Goal: Information Seeking & Learning: Learn about a topic

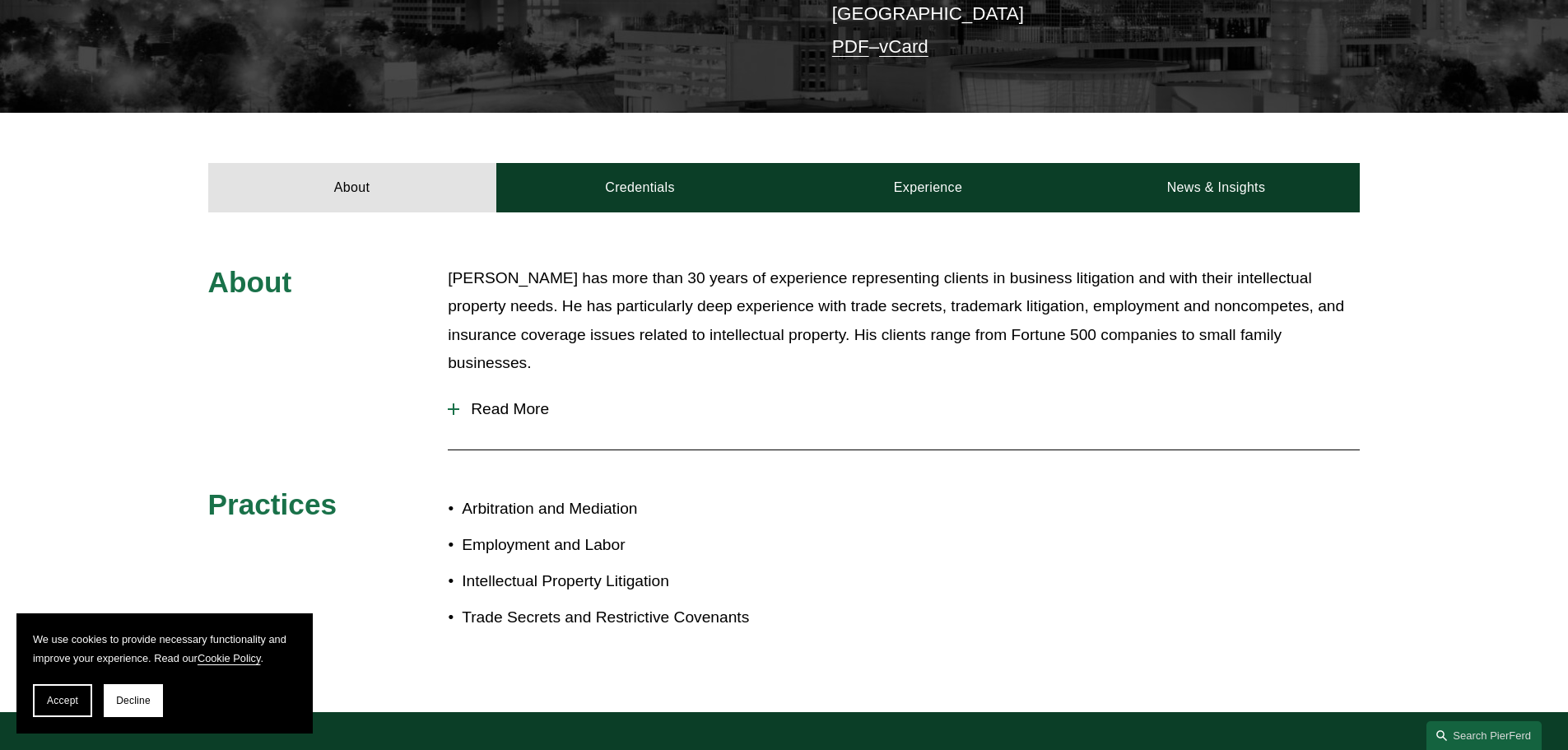
scroll to position [494, 0]
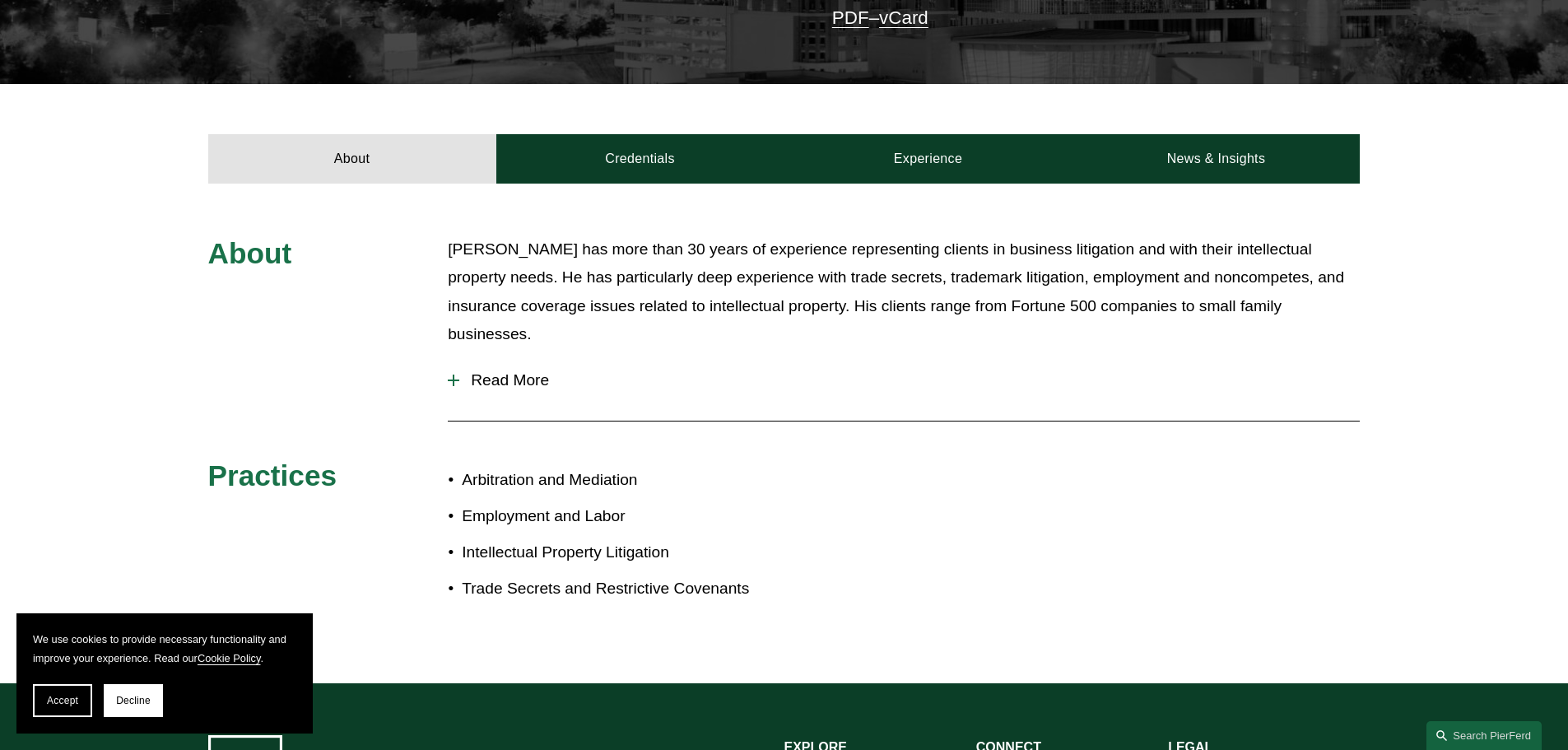
click at [454, 374] on div at bounding box center [453, 379] width 11 height 11
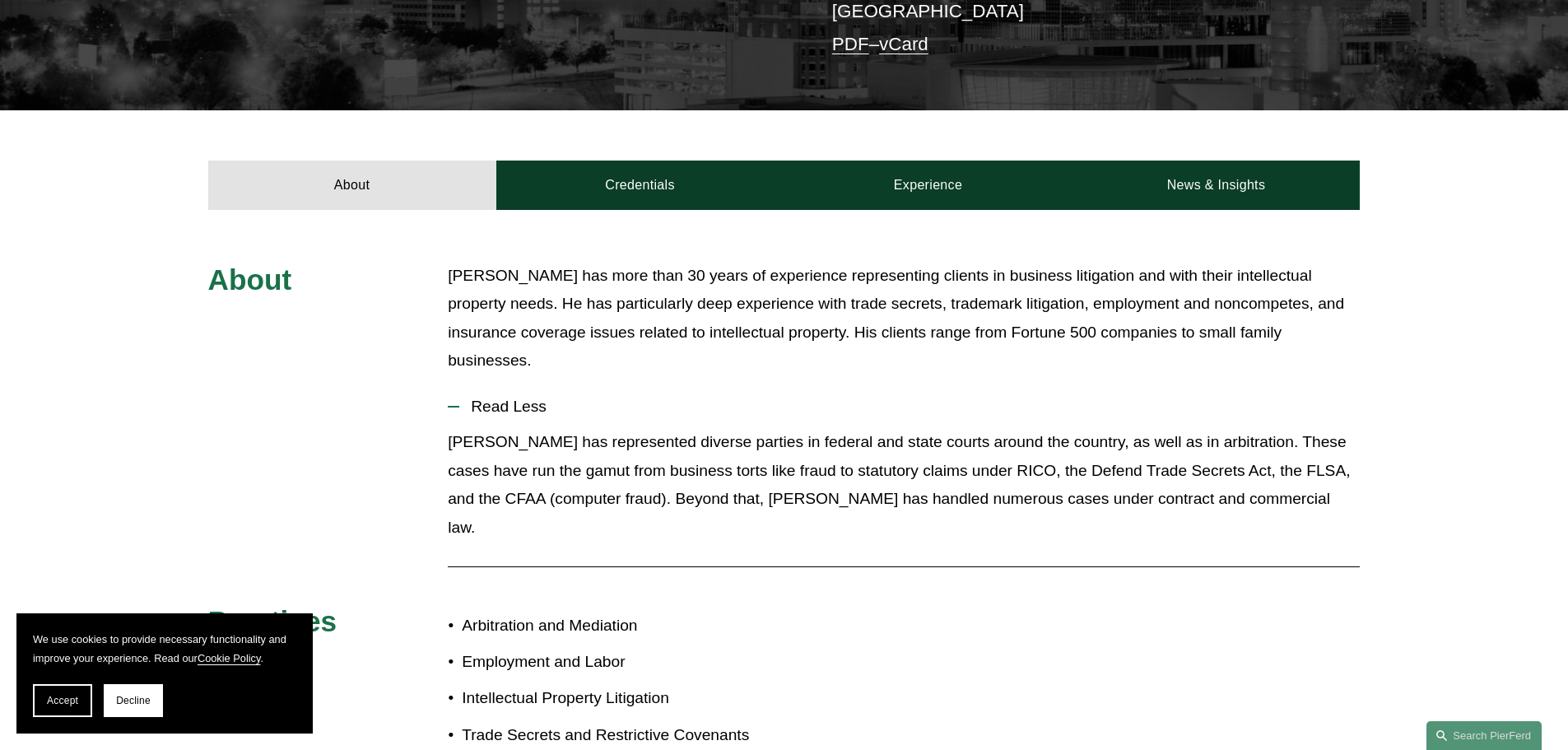
scroll to position [138, 0]
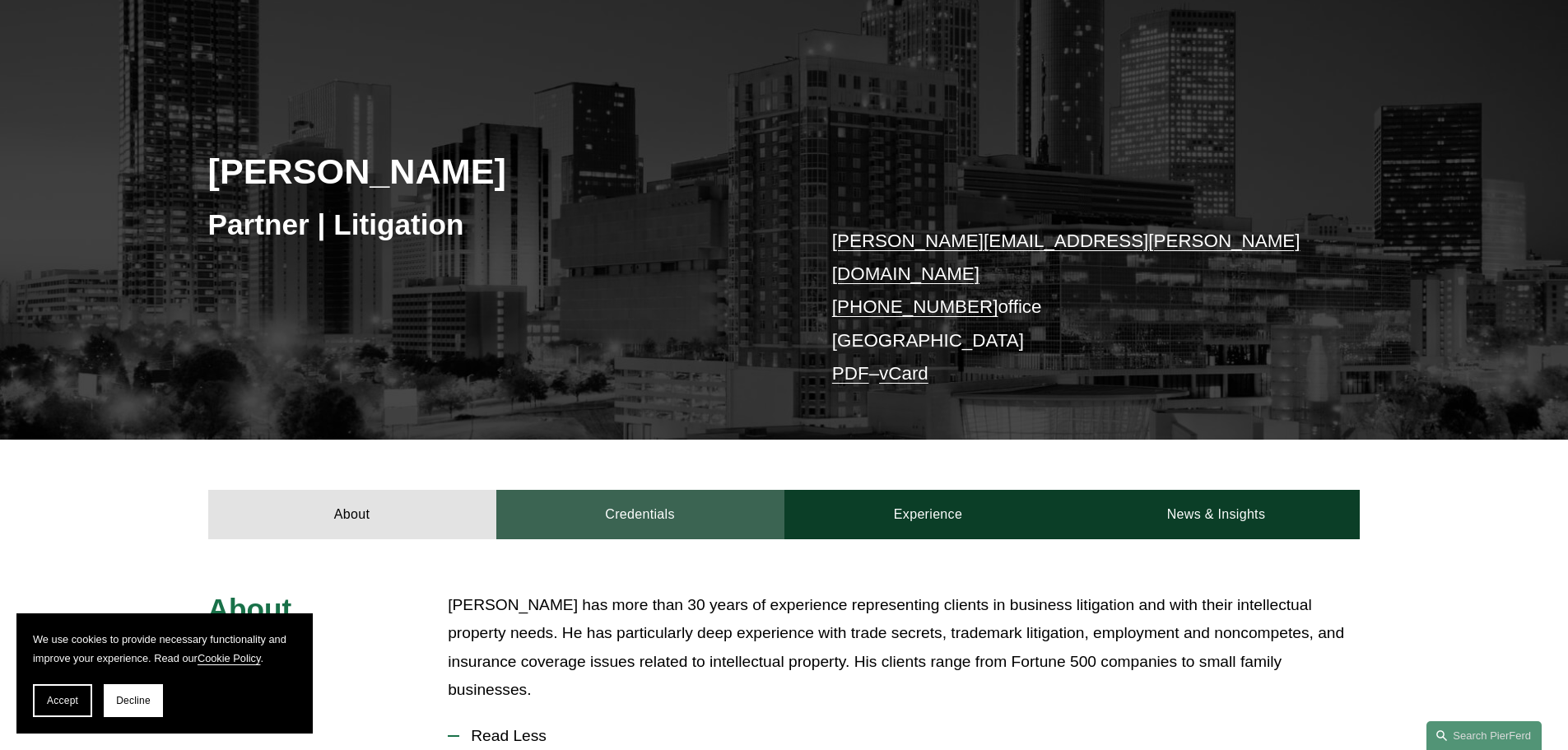
click at [676, 493] on link "Credentials" at bounding box center [639, 514] width 288 height 49
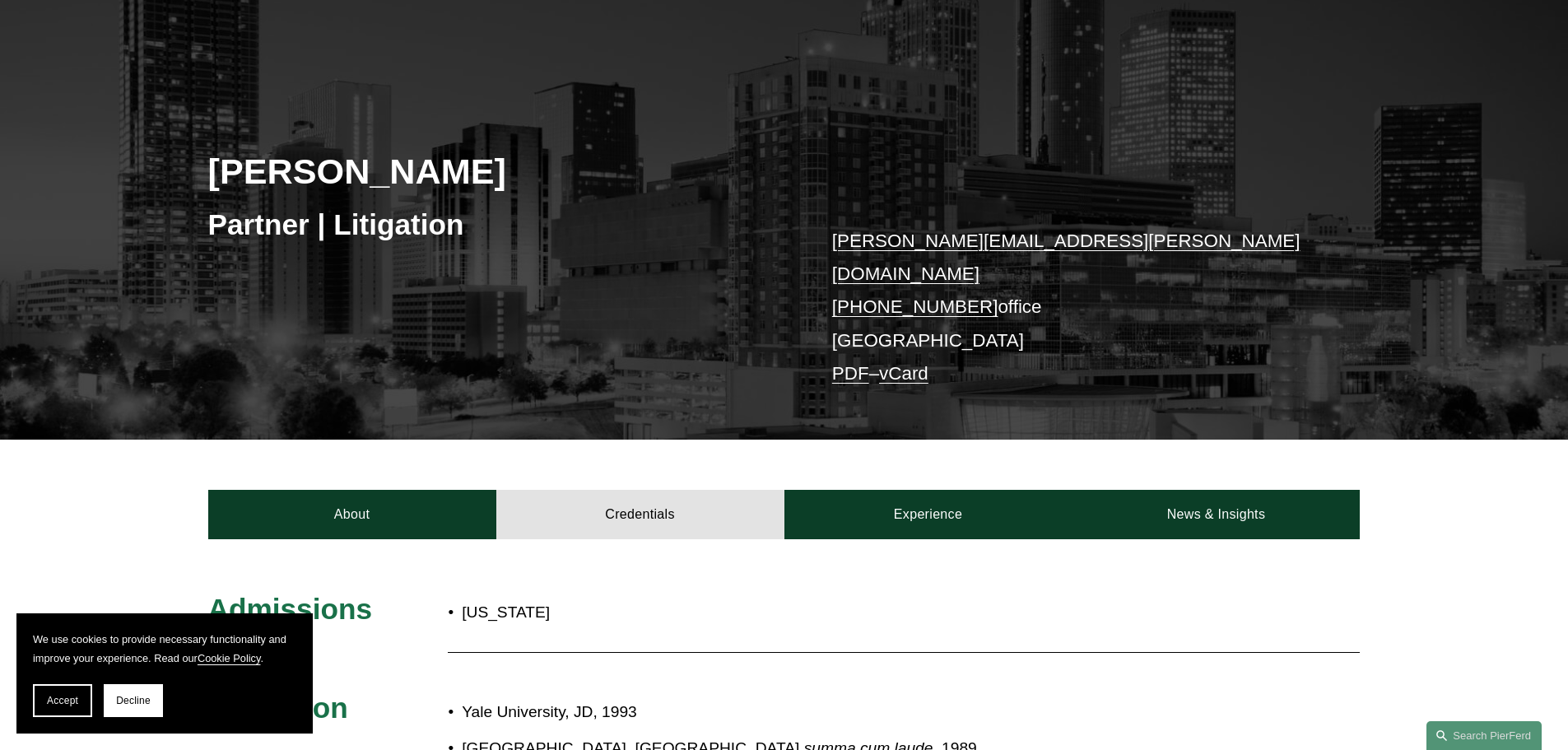
scroll to position [220, 0]
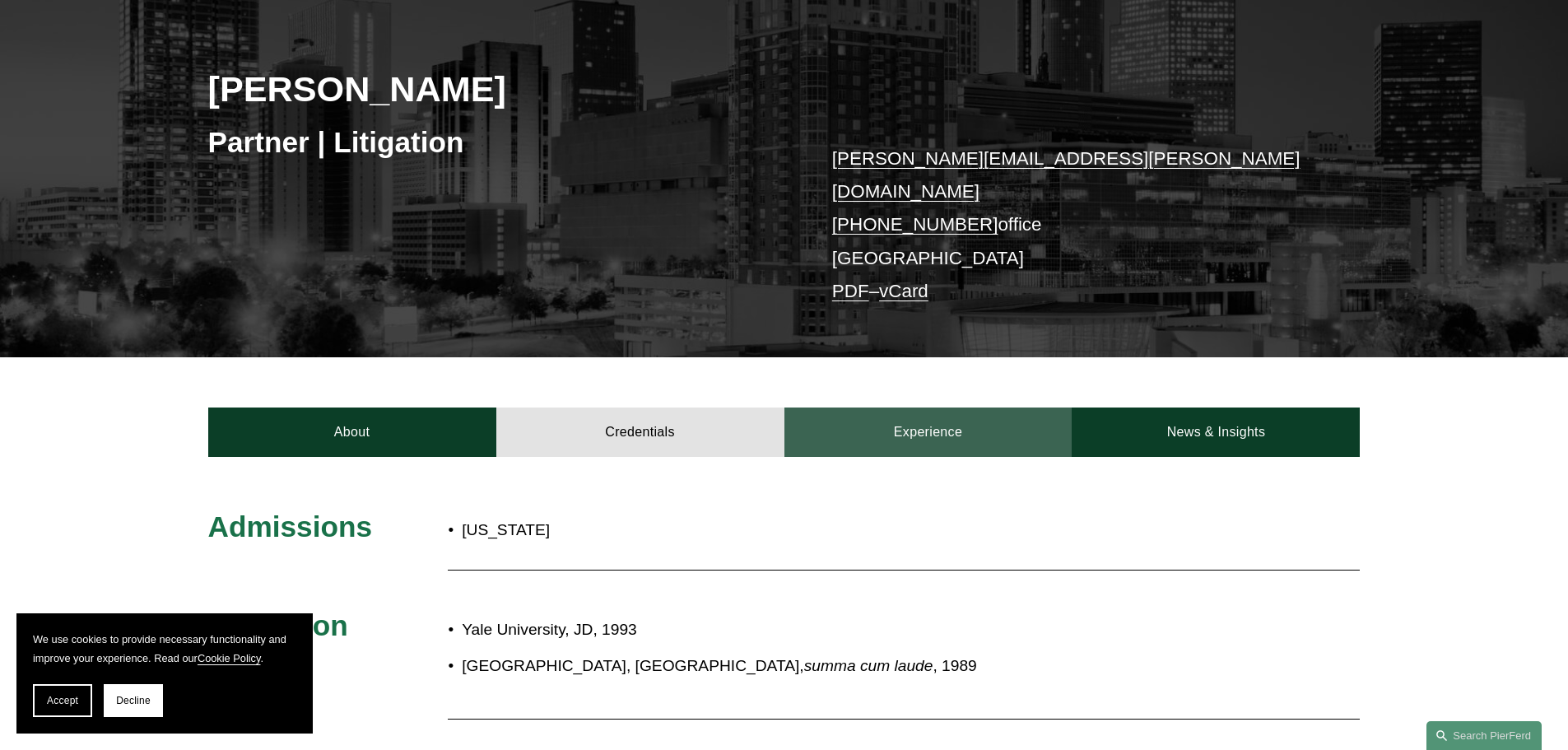
click at [864, 420] on link "Experience" at bounding box center [928, 432] width 288 height 49
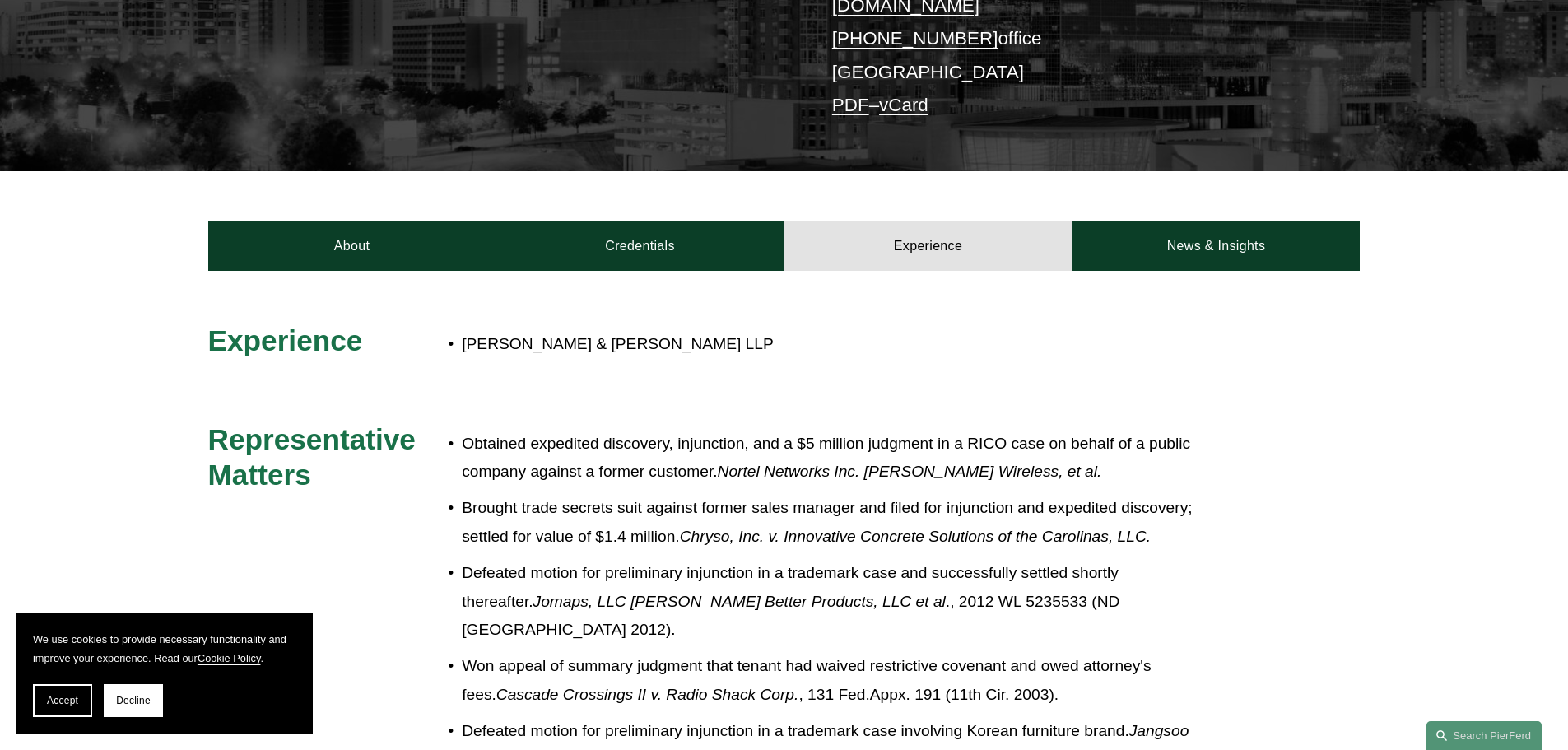
scroll to position [385, 0]
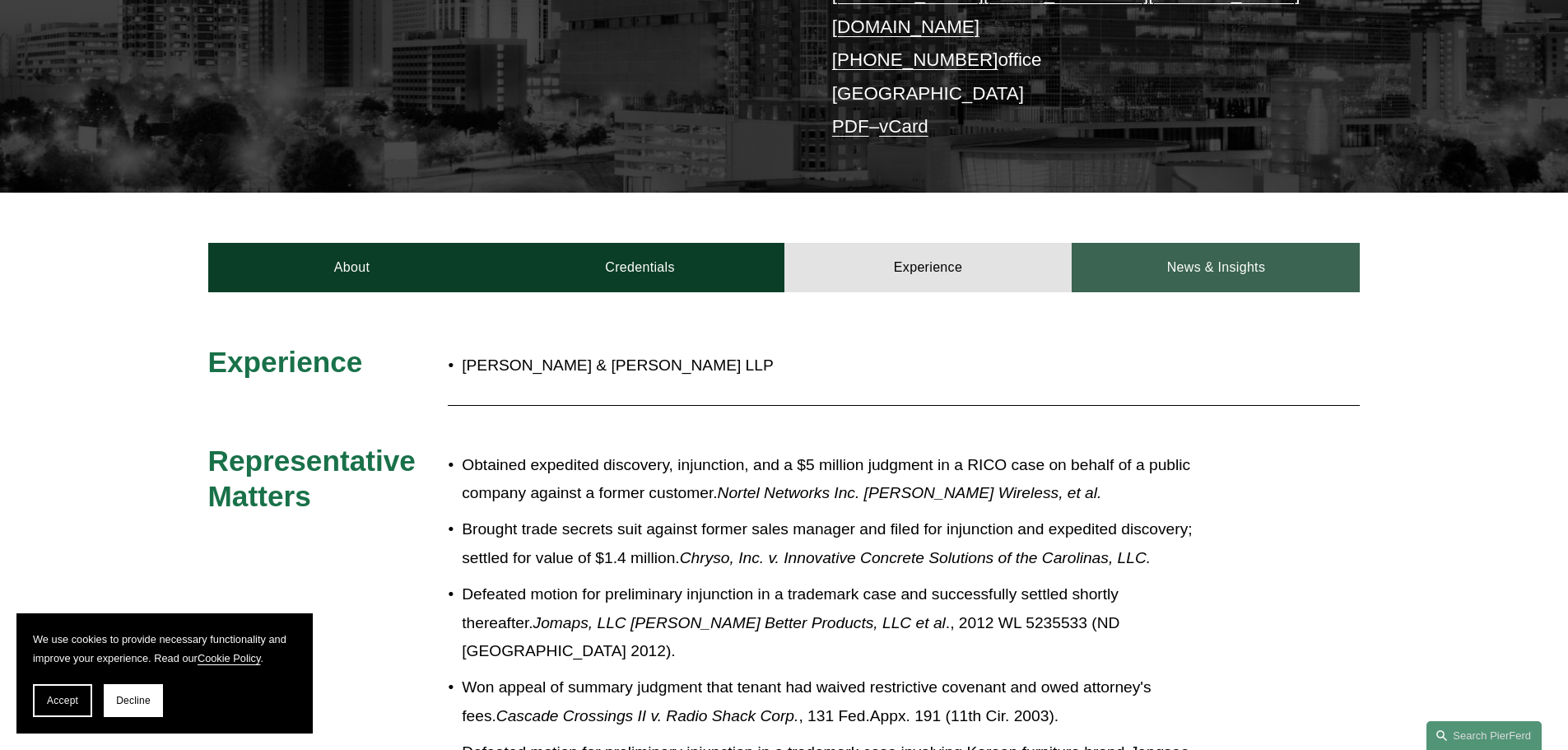
click at [1200, 245] on link "News & Insights" at bounding box center [1215, 267] width 288 height 49
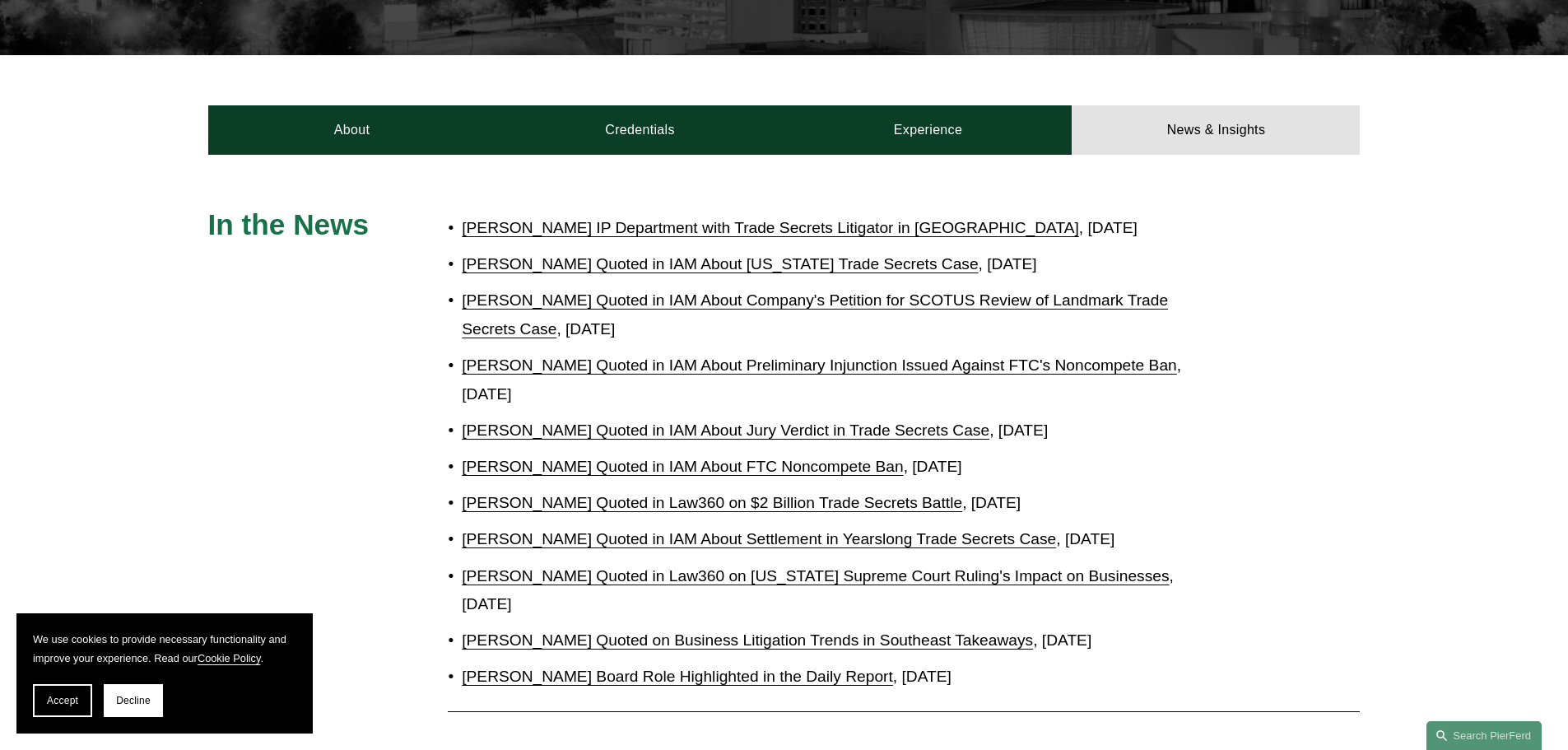
scroll to position [550, 0]
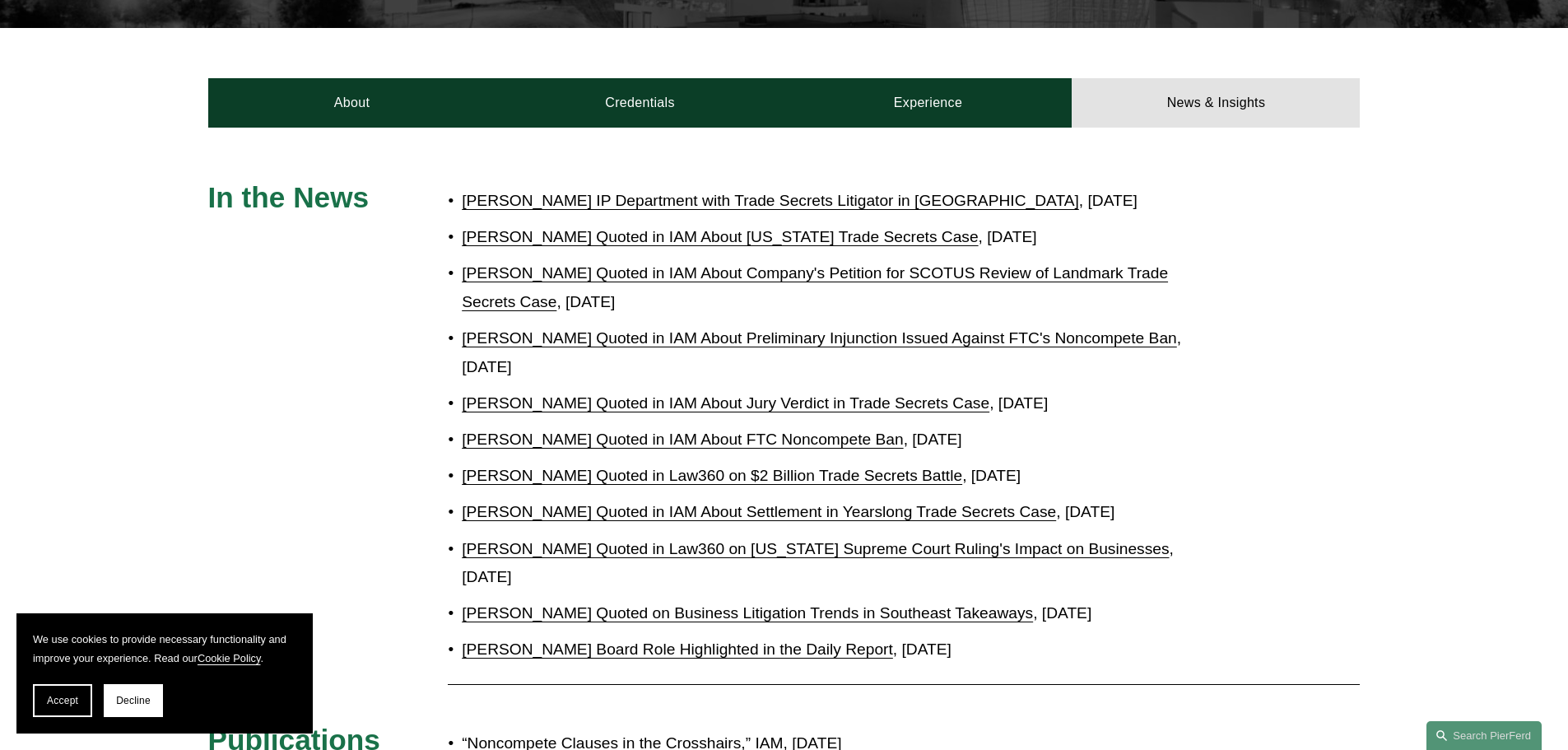
click at [626, 394] on link "David Pardue Quoted in IAM About Jury Verdict in Trade Secrets Case" at bounding box center [725, 403] width 528 height 17
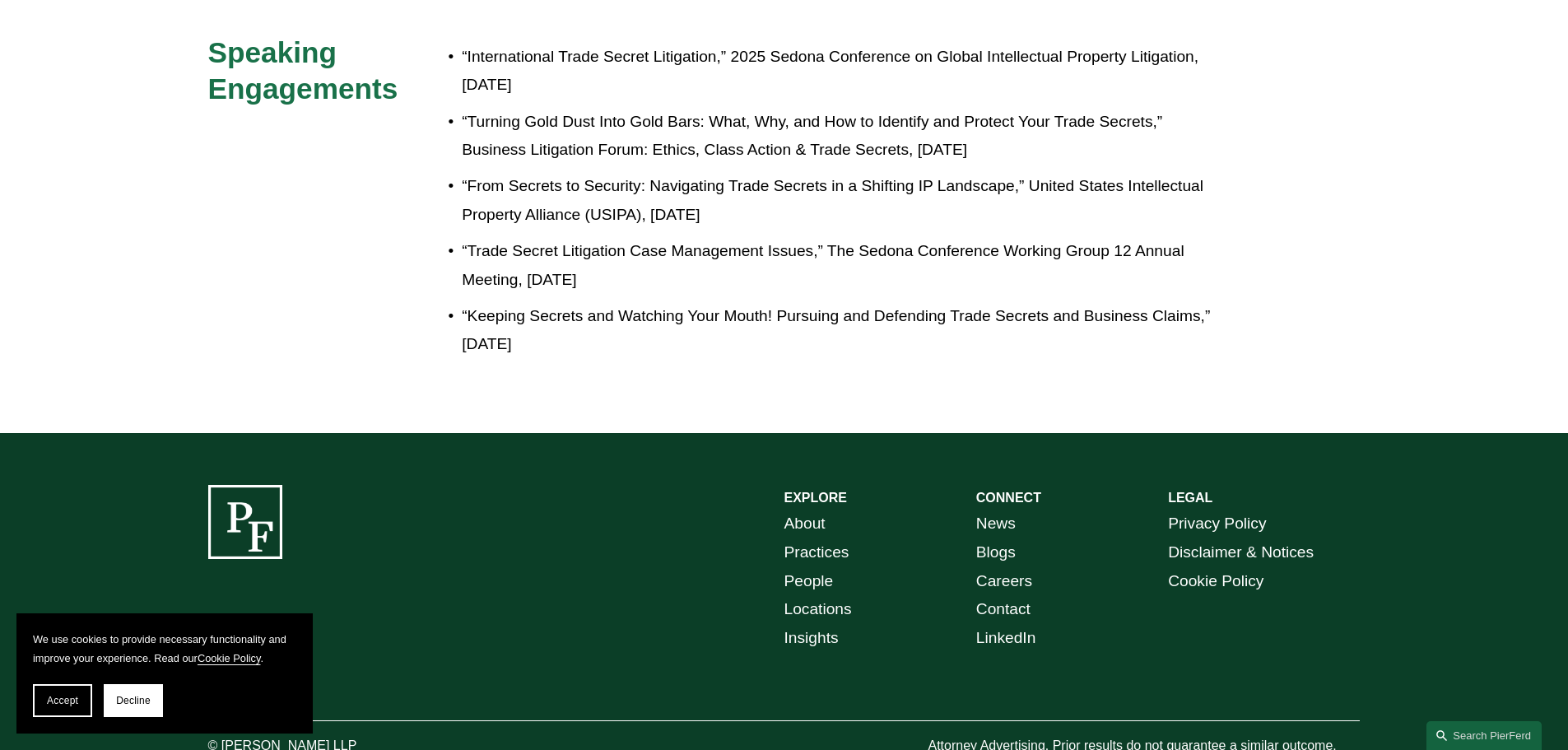
scroll to position [1927, 0]
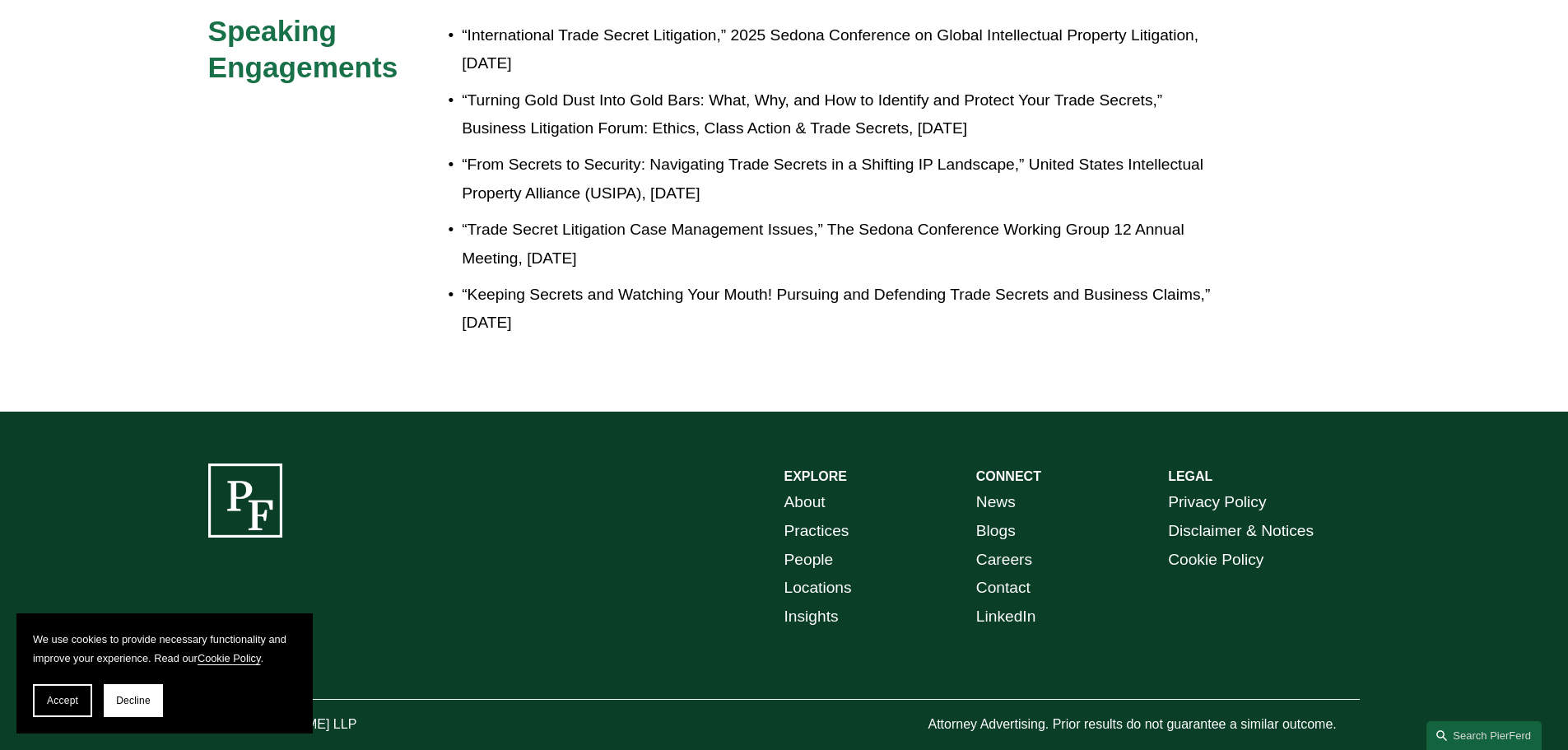
click at [818, 546] on link "People" at bounding box center [809, 560] width 49 height 29
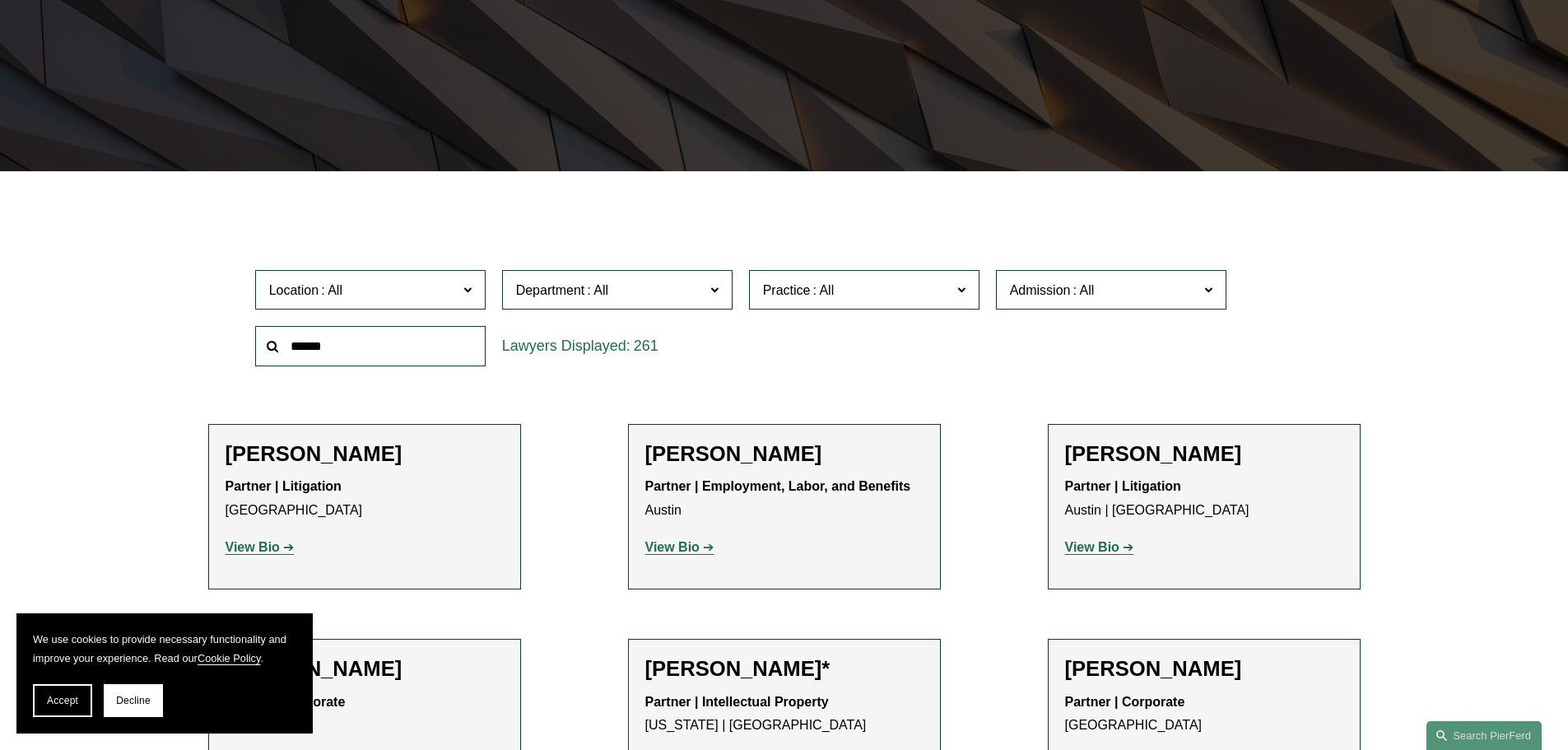
scroll to position [329, 0]
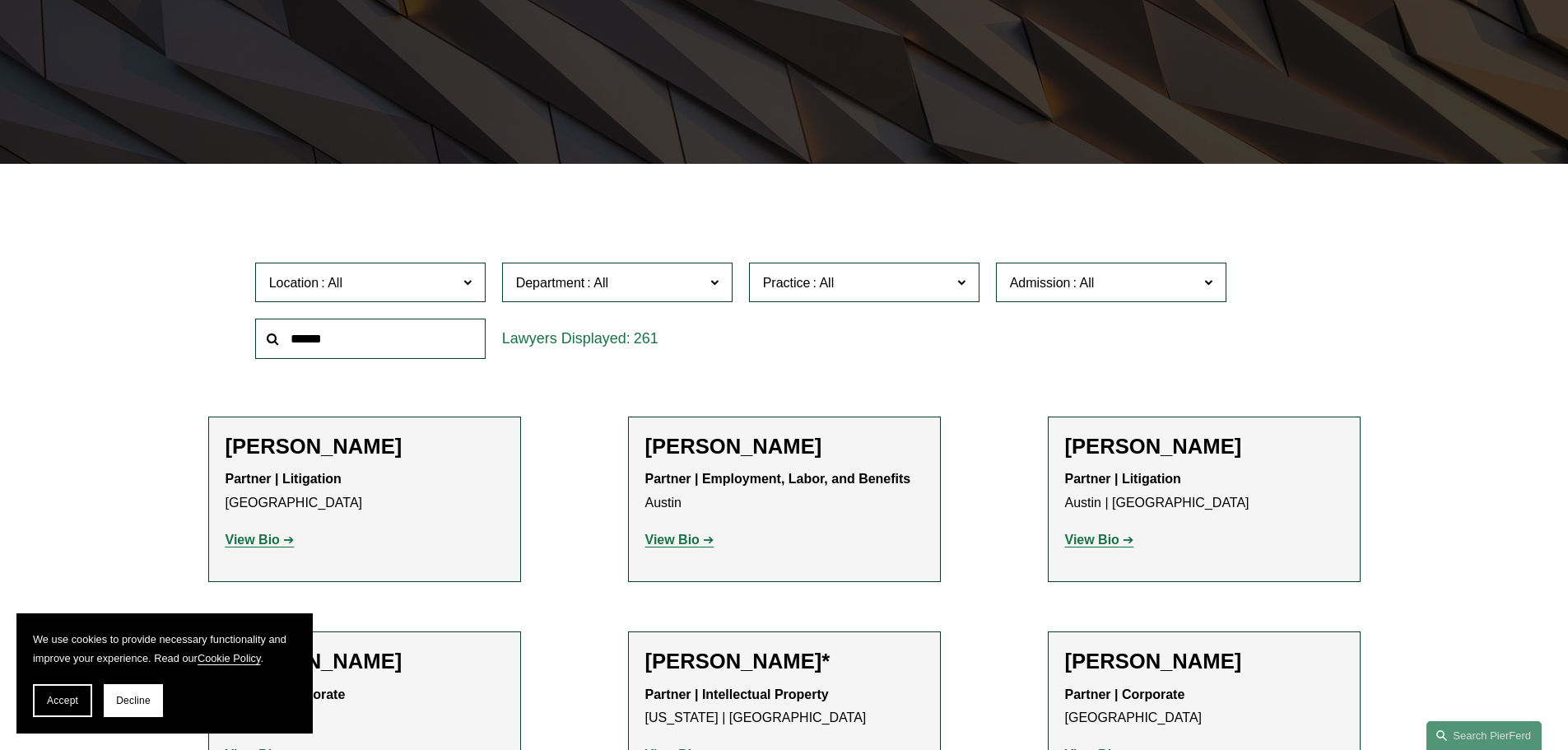
click at [469, 280] on span at bounding box center [467, 281] width 9 height 22
click at [0, 0] on link "[GEOGRAPHIC_DATA]" at bounding box center [0, 0] width 0 height 0
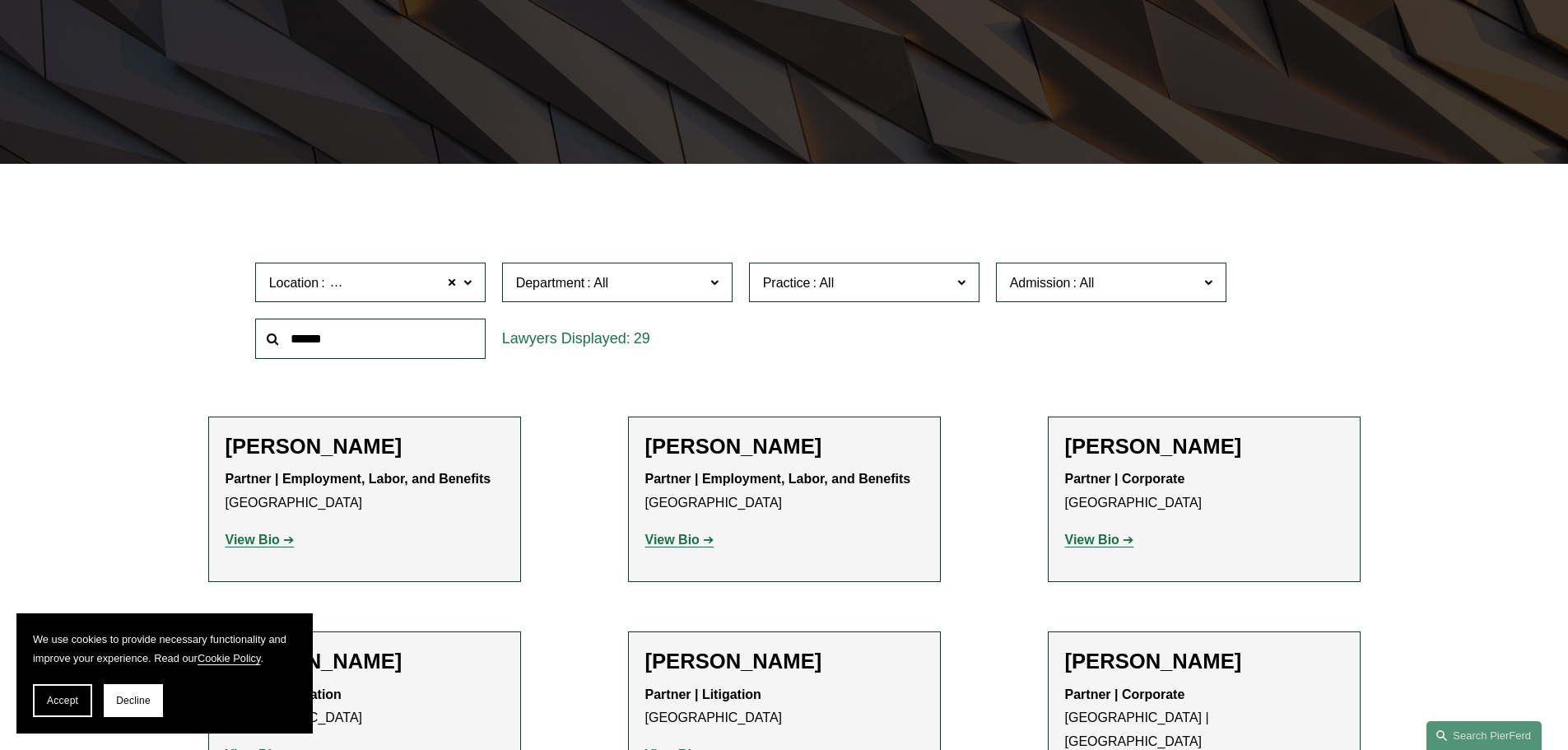
click at [60, 699] on span "Accept" at bounding box center [62, 700] width 31 height 11
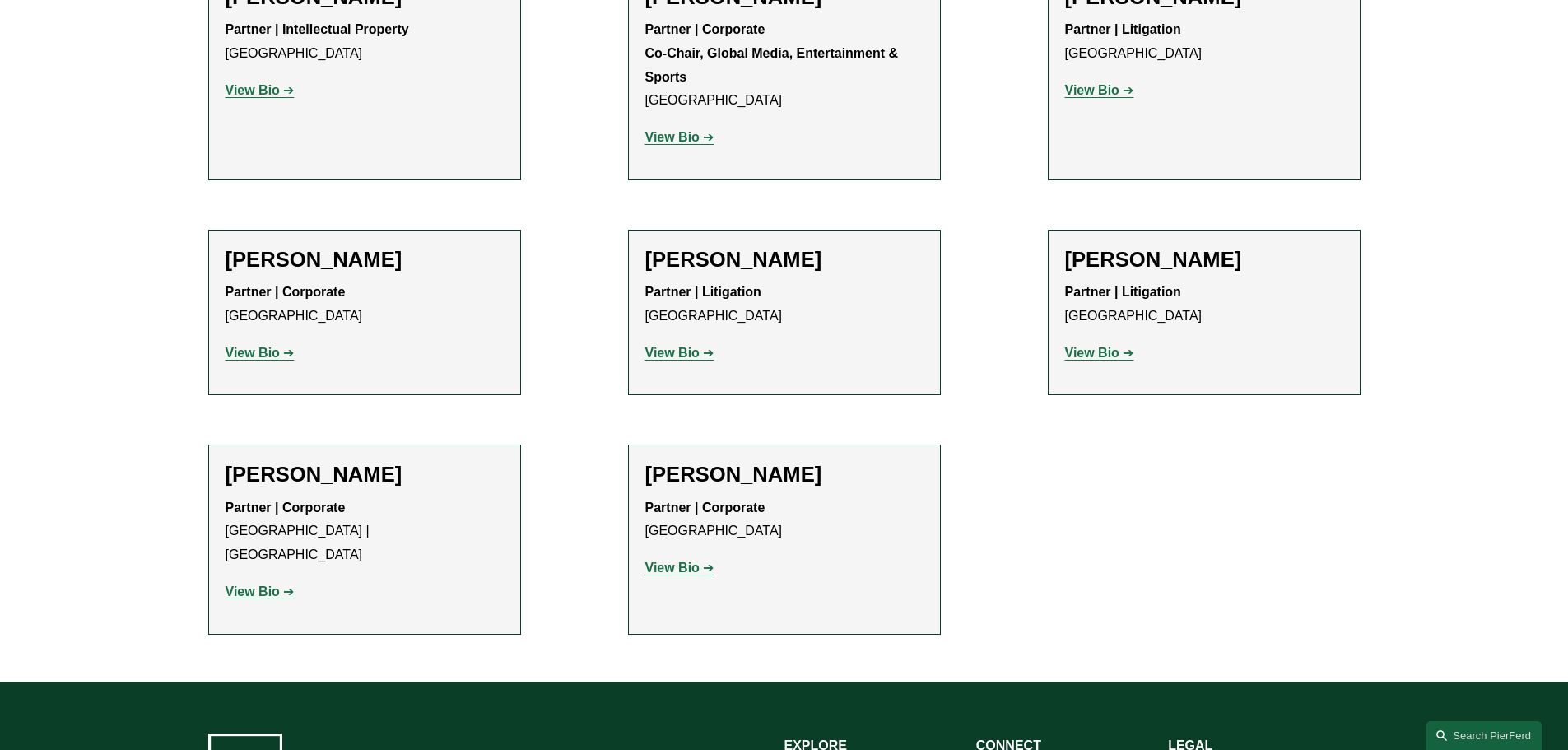
scroll to position [2552, 0]
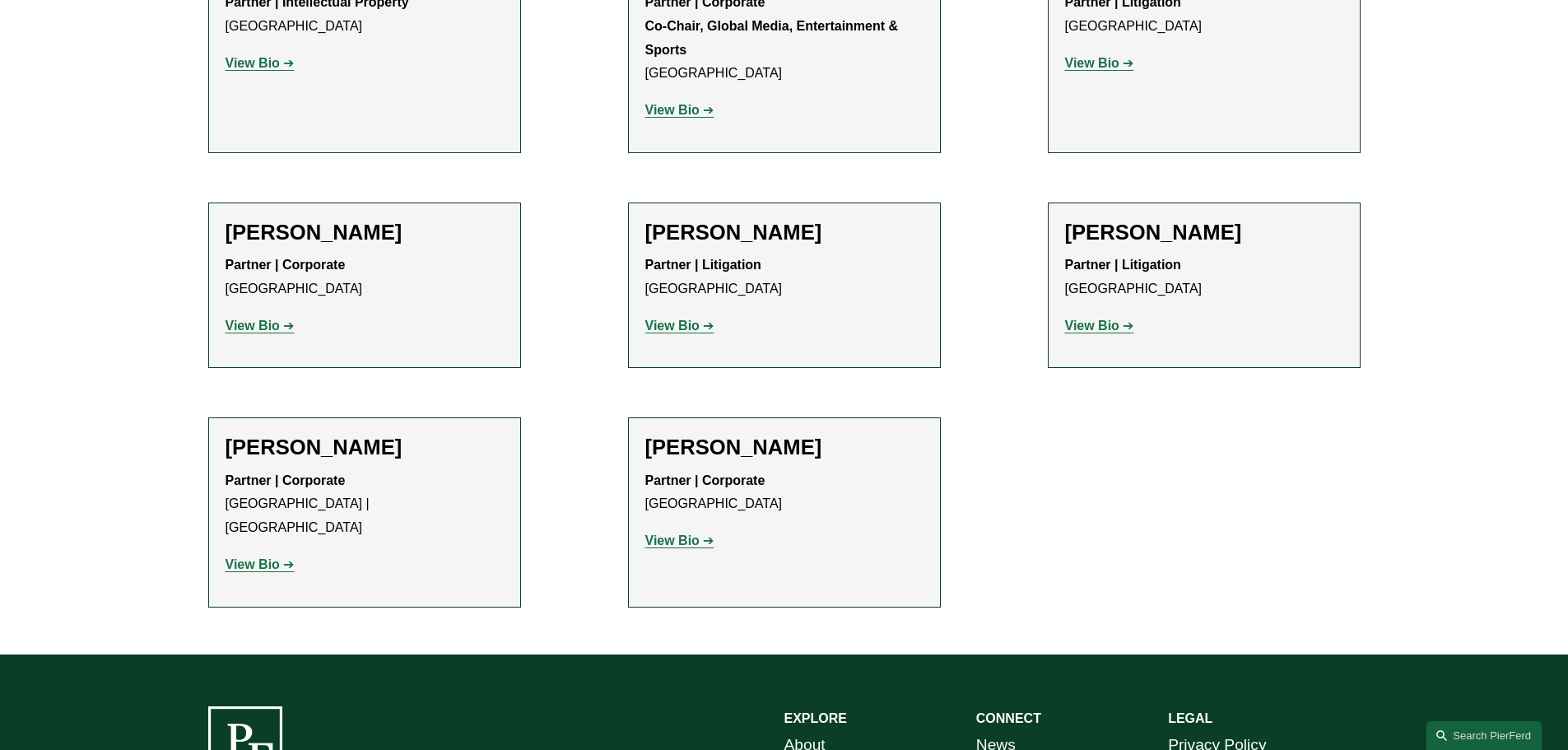
click at [258, 557] on strong "View Bio" at bounding box center [252, 564] width 54 height 14
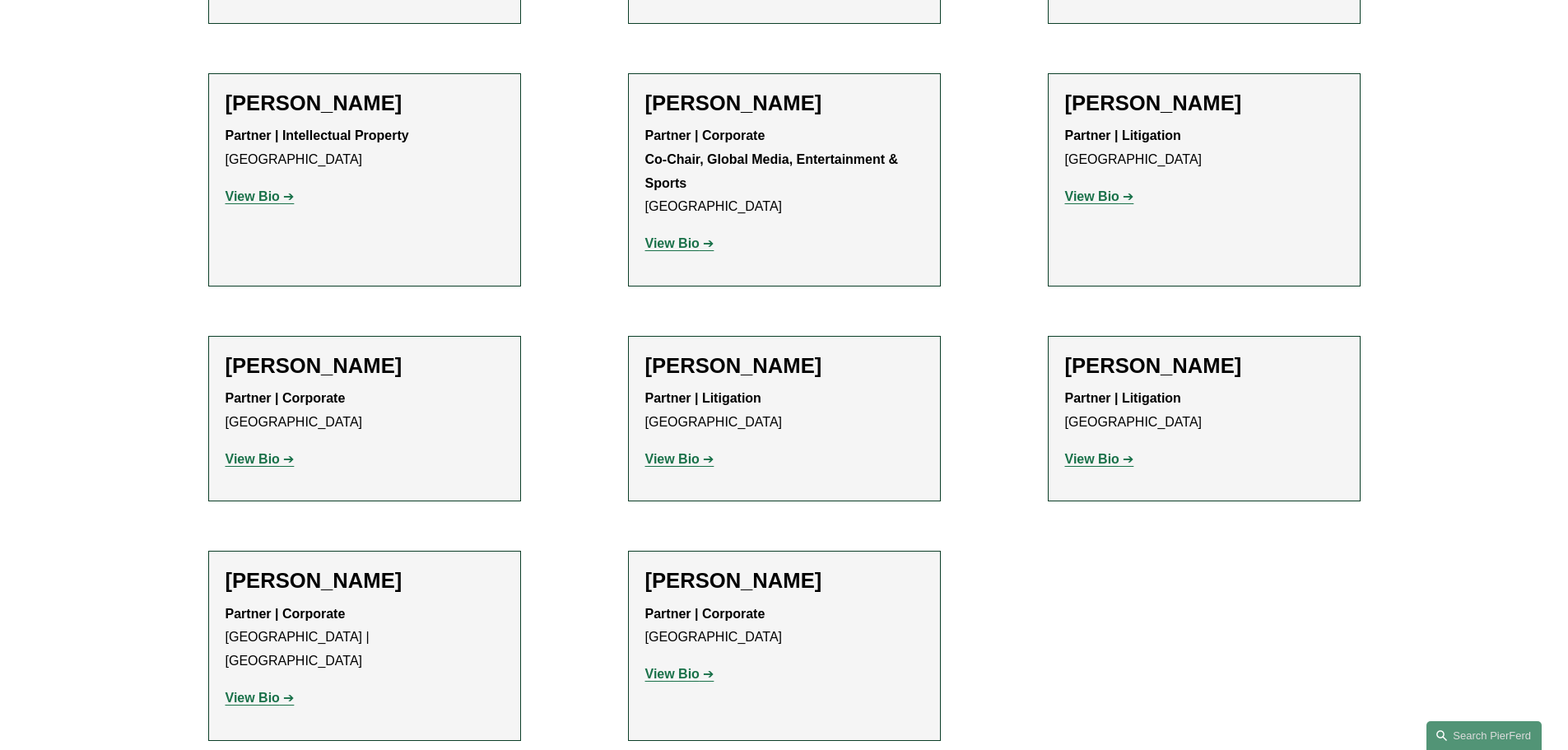
scroll to position [2387, 0]
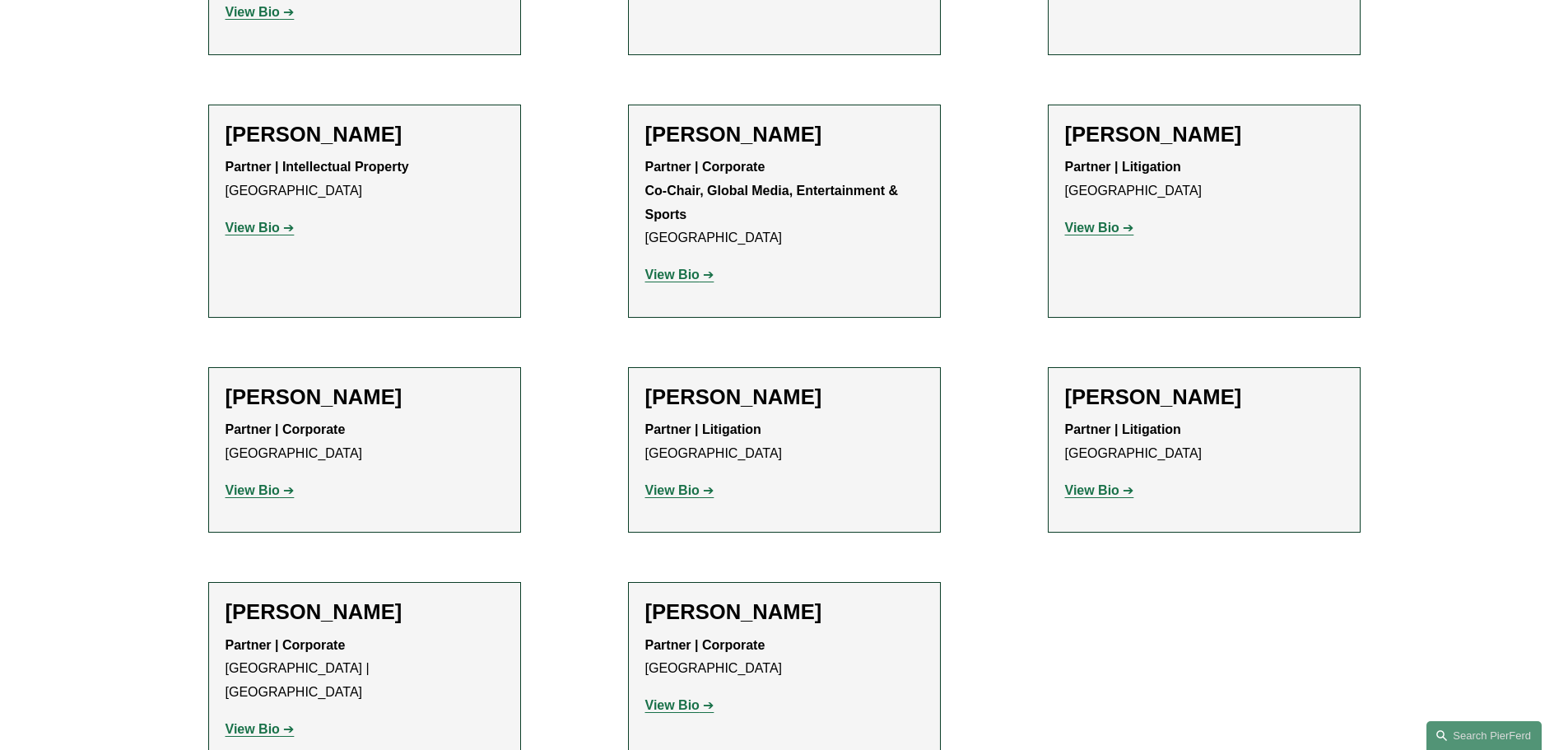
click at [248, 483] on strong "View Bio" at bounding box center [252, 490] width 54 height 14
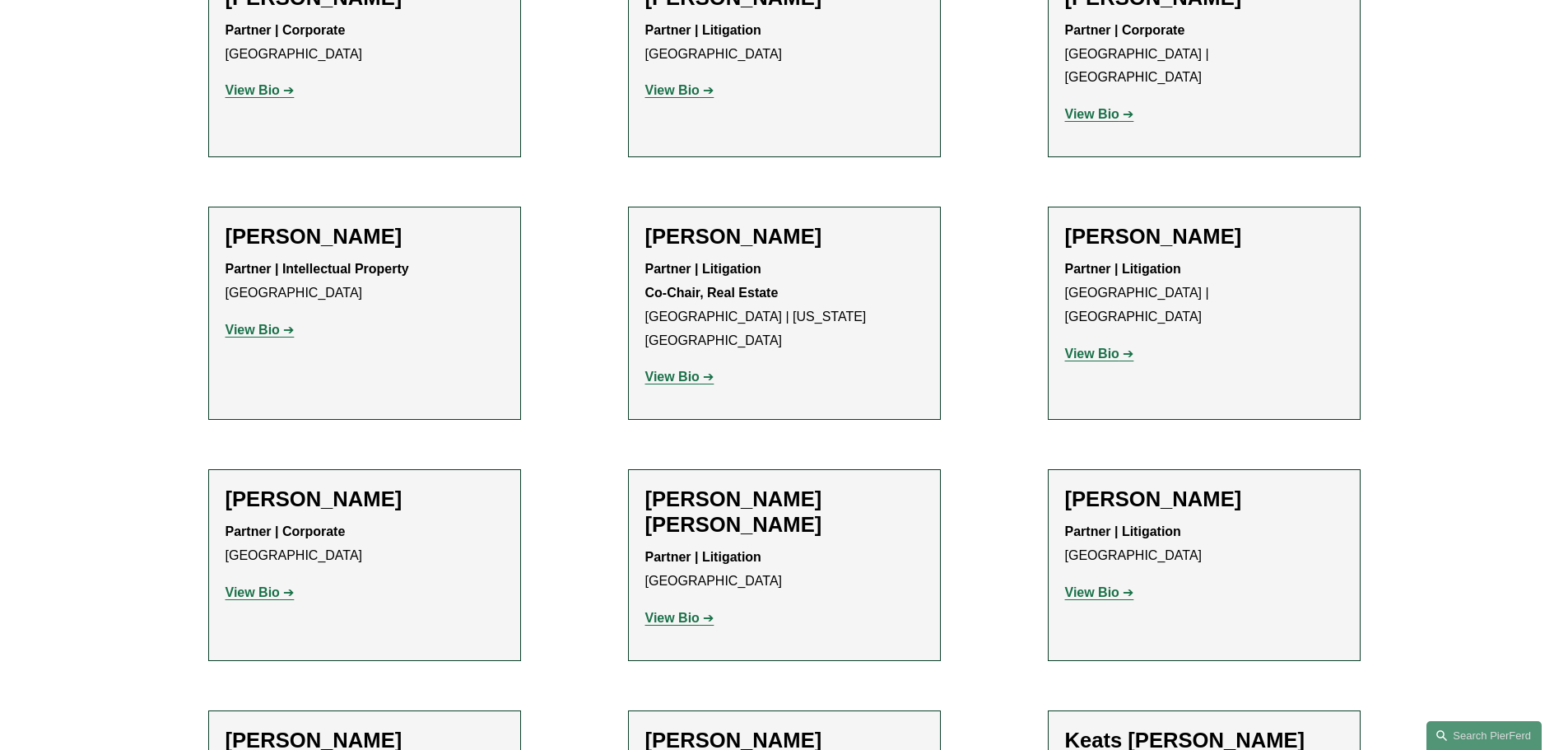
scroll to position [1482, 0]
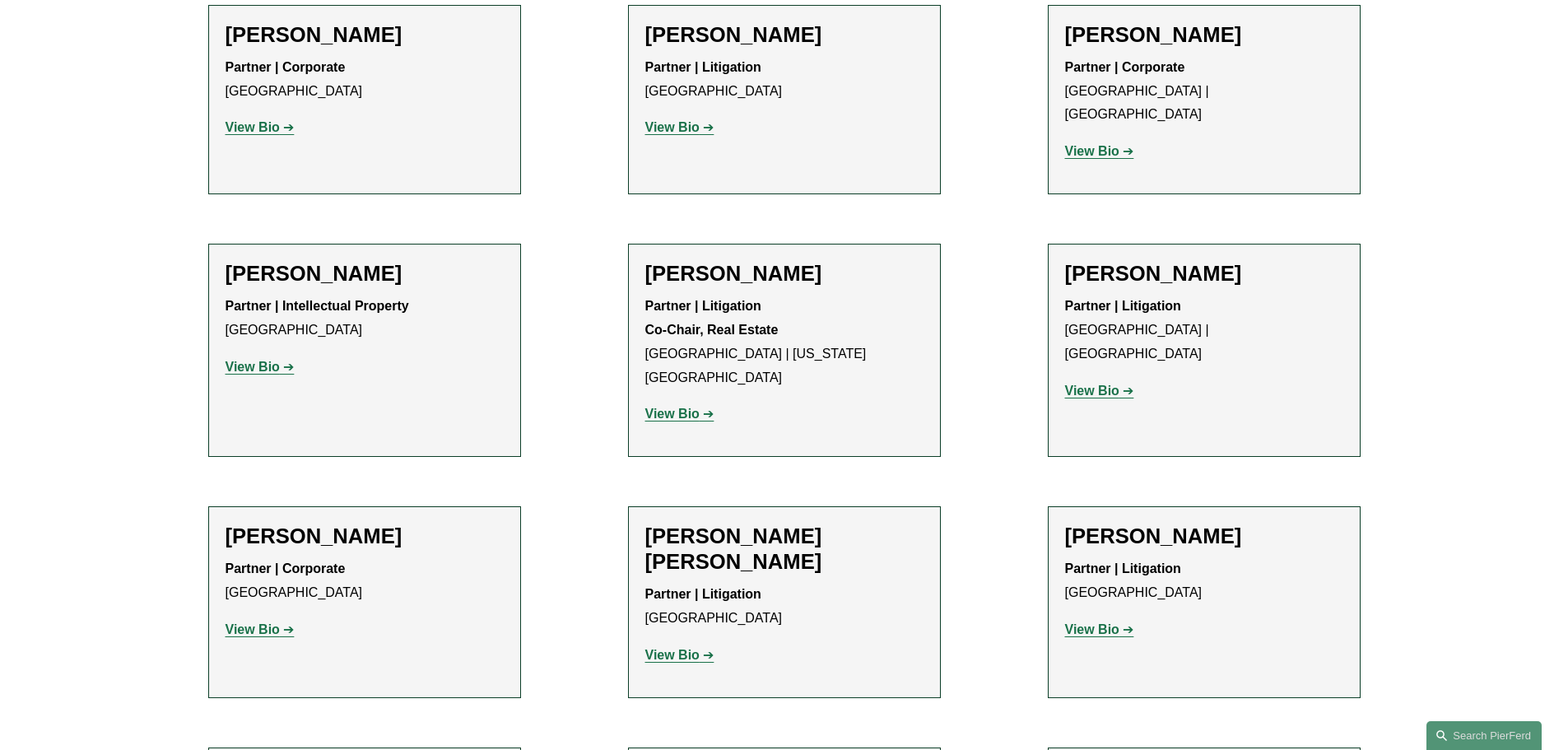
click at [671, 407] on strong "View Bio" at bounding box center [672, 414] width 54 height 14
click at [248, 359] on strong "View Bio" at bounding box center [252, 366] width 54 height 14
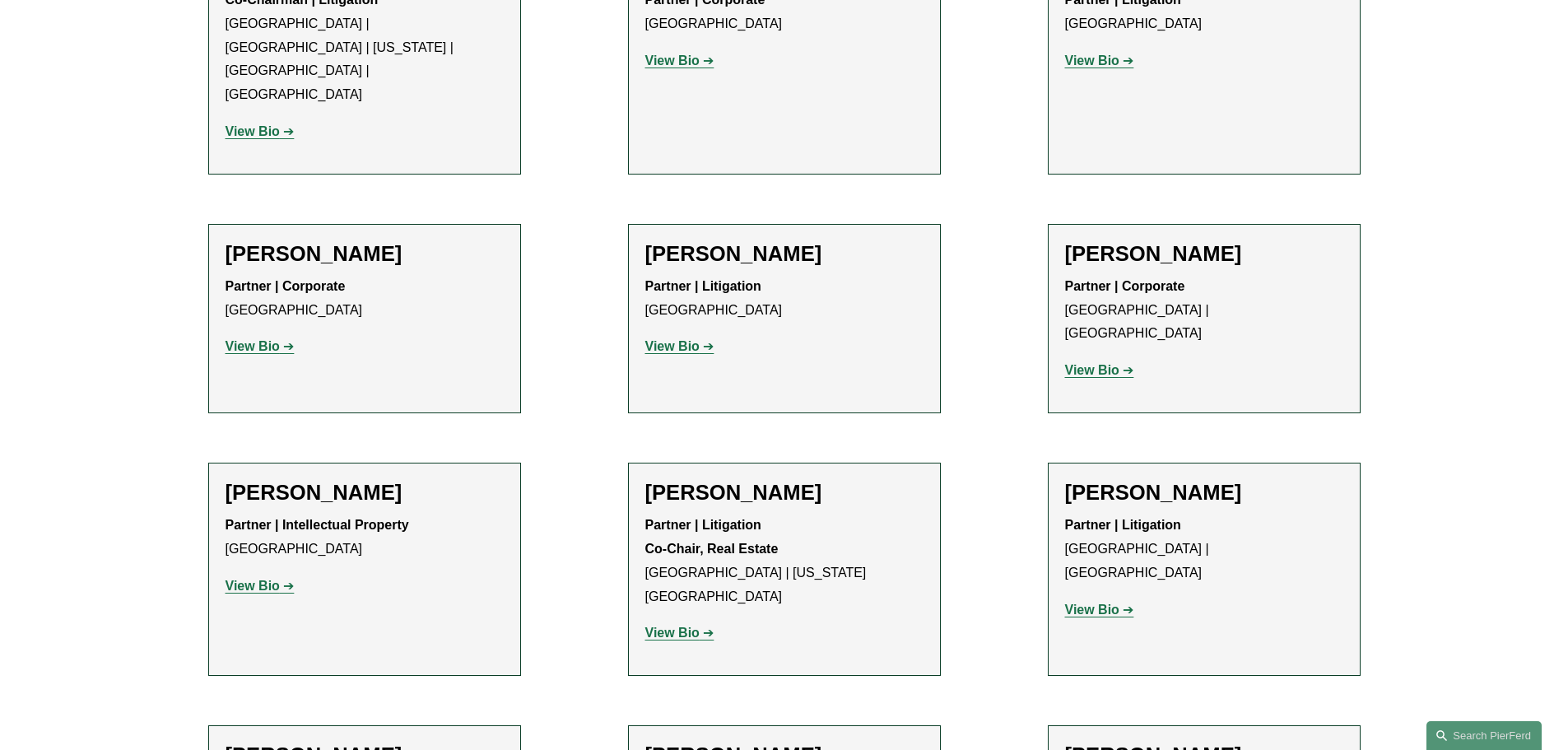
scroll to position [1235, 0]
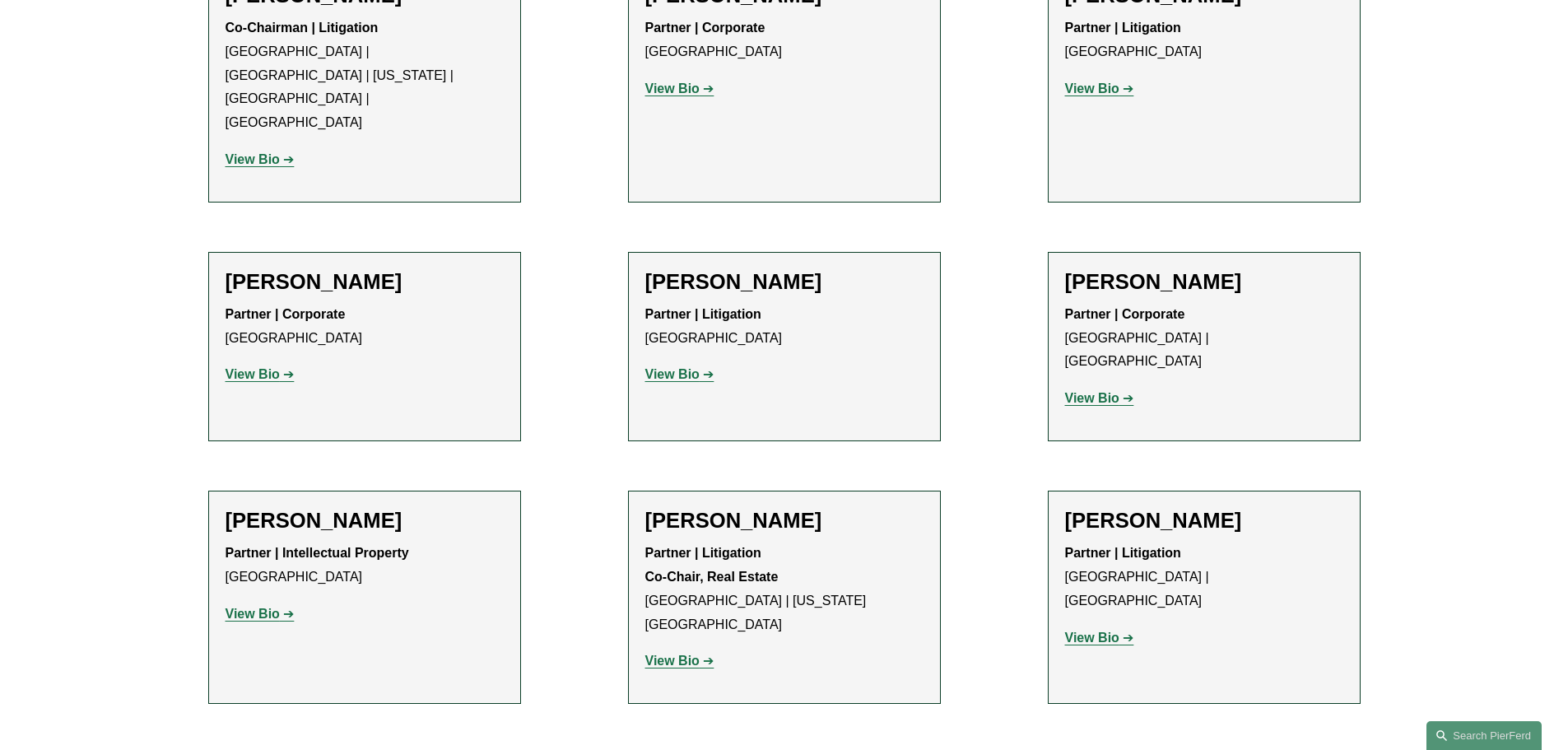
click at [1074, 391] on strong "View Bio" at bounding box center [1092, 397] width 54 height 14
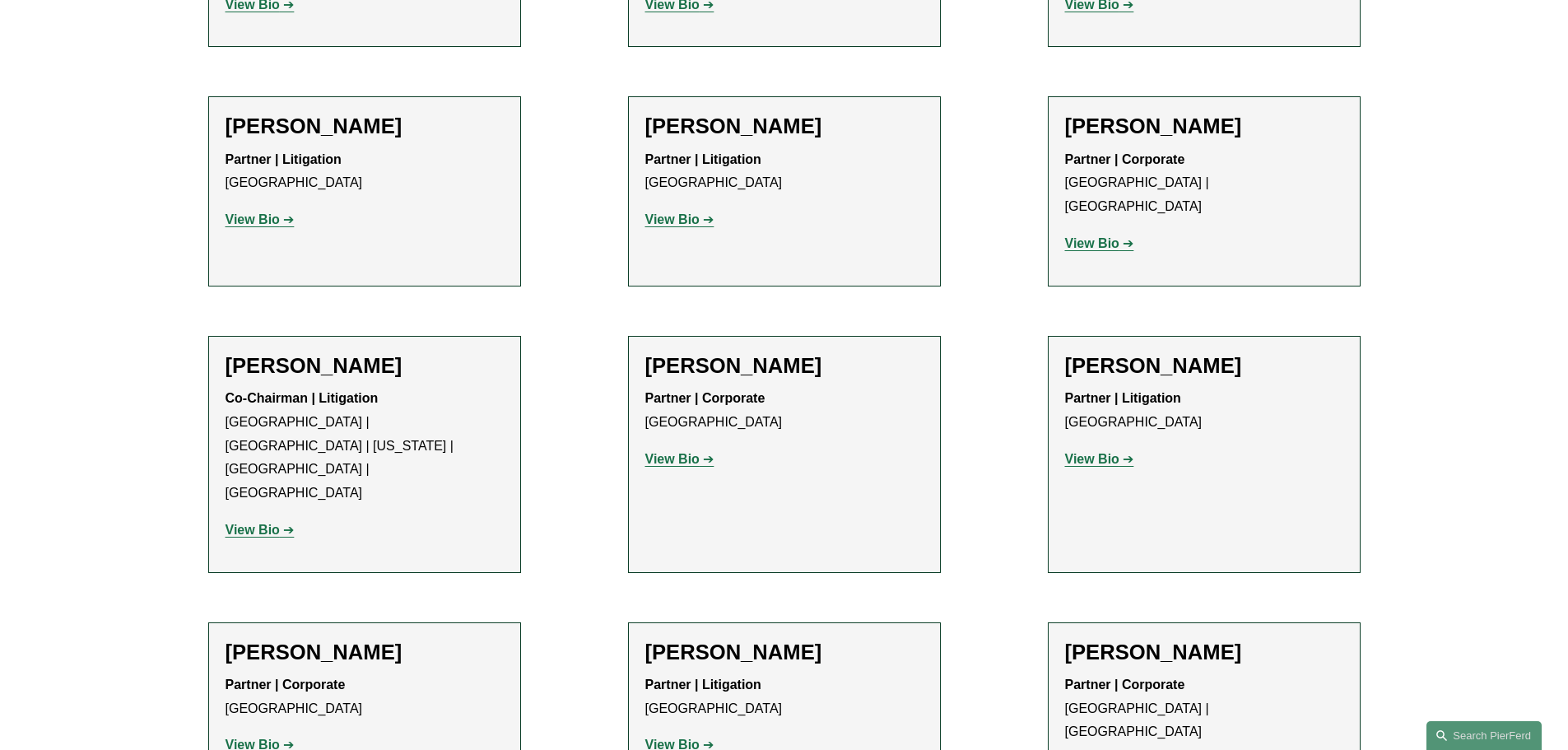
scroll to position [823, 0]
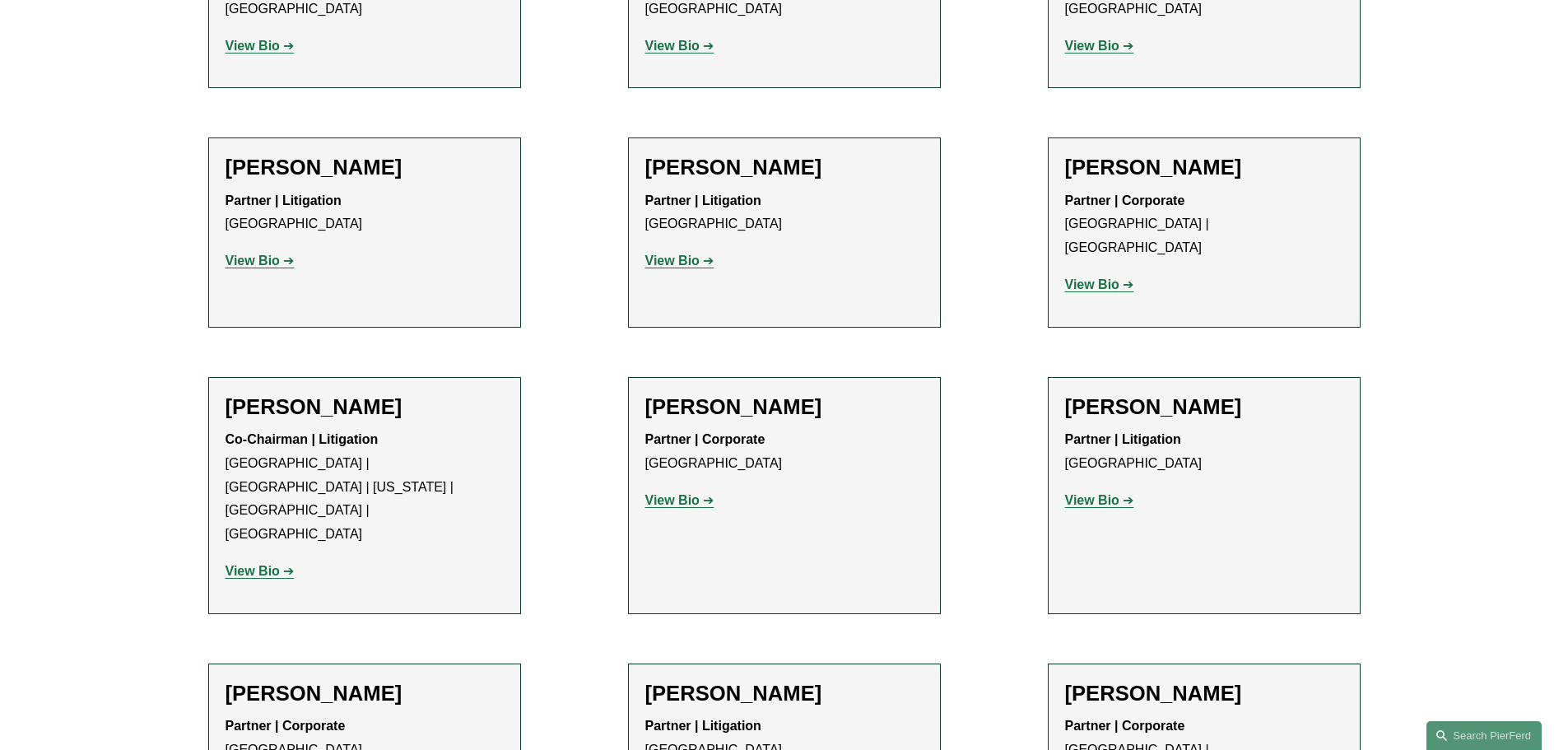
click at [265, 260] on strong "View Bio" at bounding box center [252, 260] width 54 height 14
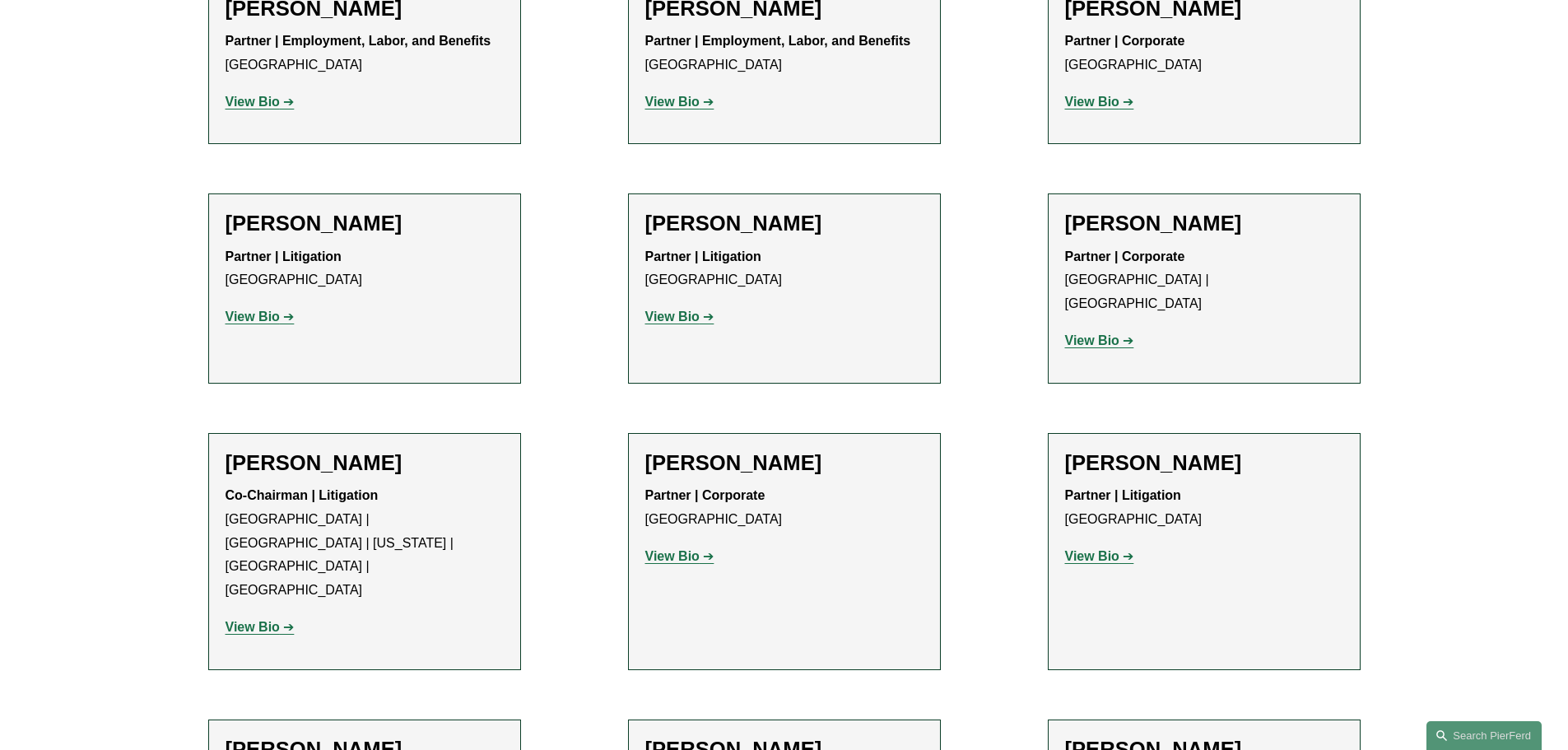
scroll to position [740, 0]
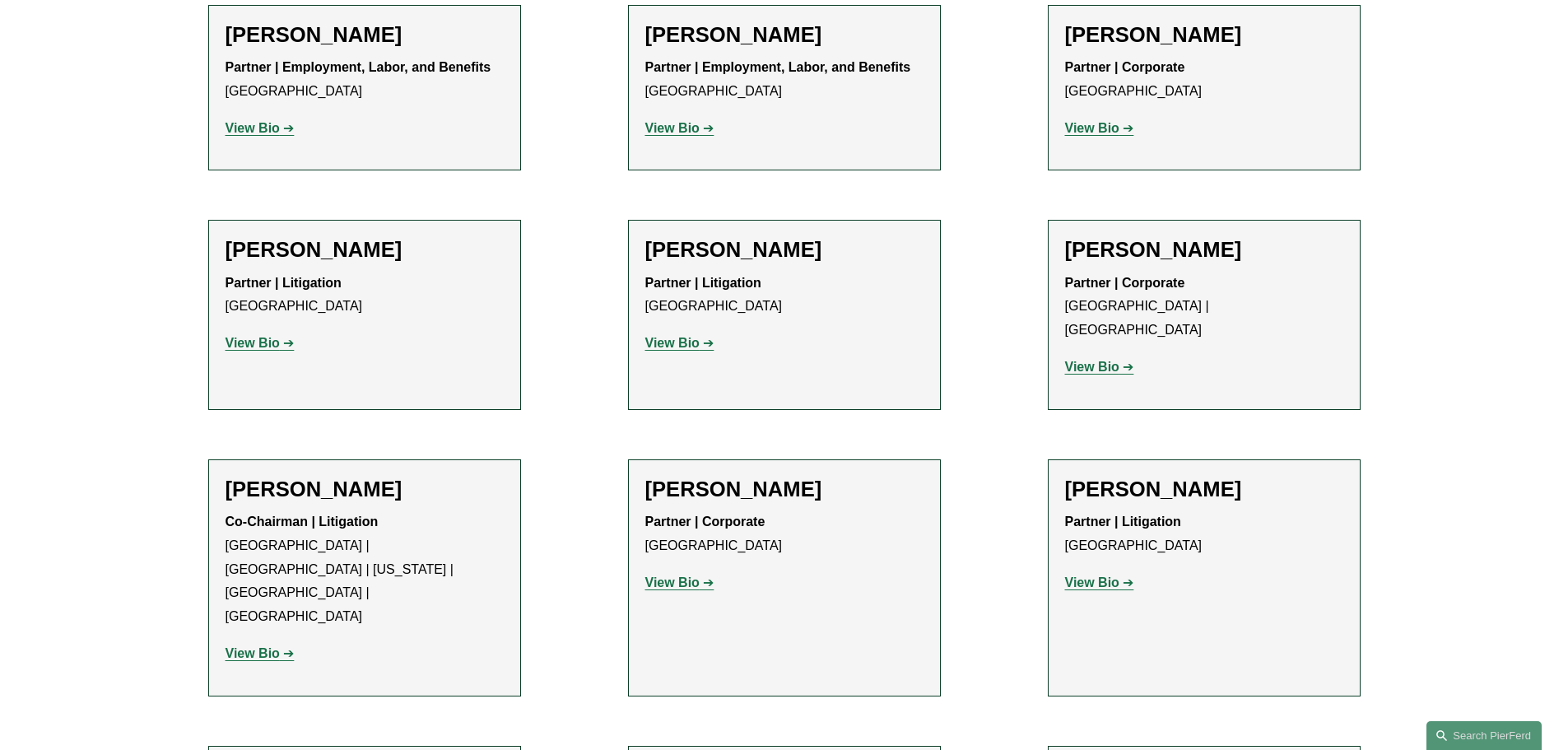
click at [1095, 359] on strong "View Bio" at bounding box center [1092, 366] width 54 height 14
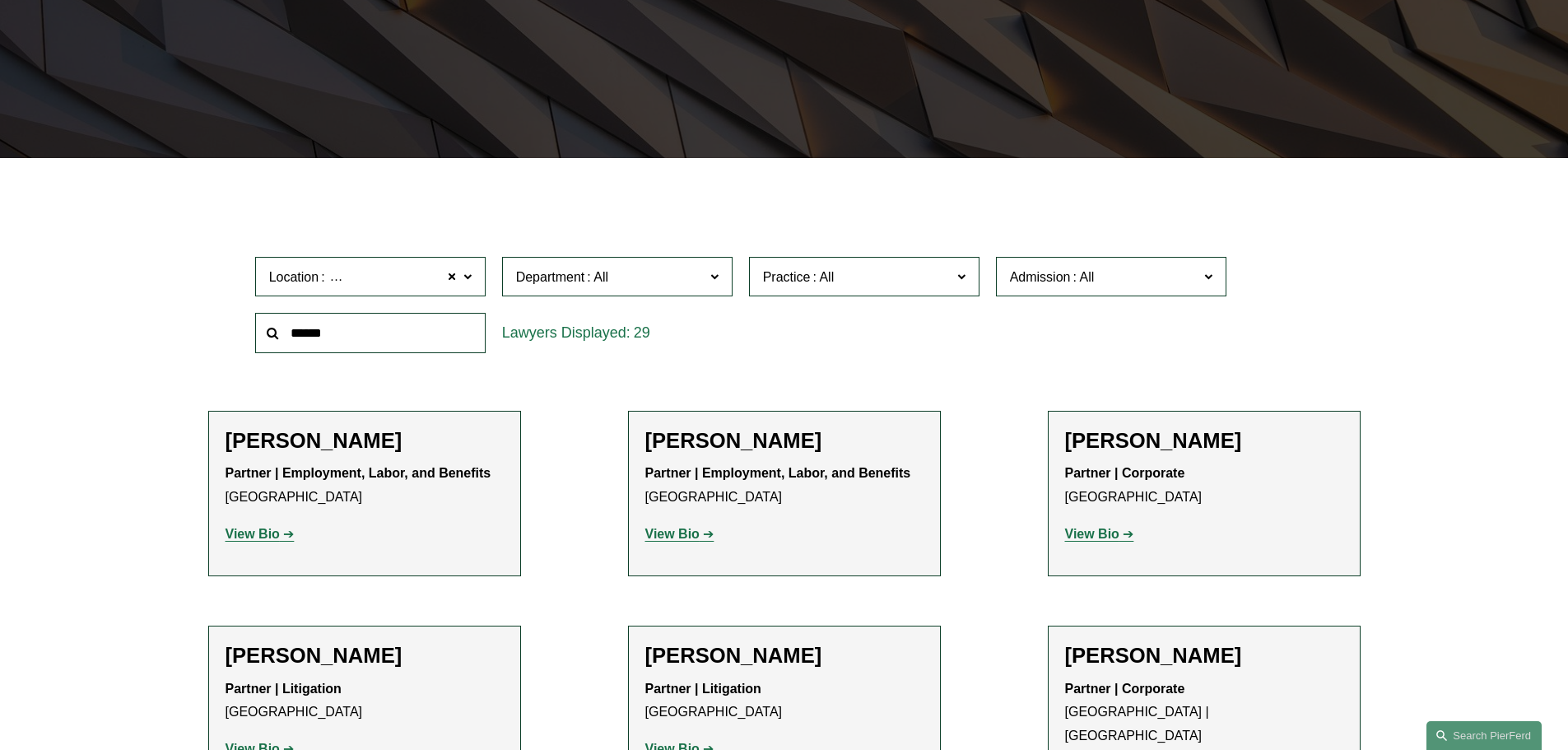
scroll to position [329, 0]
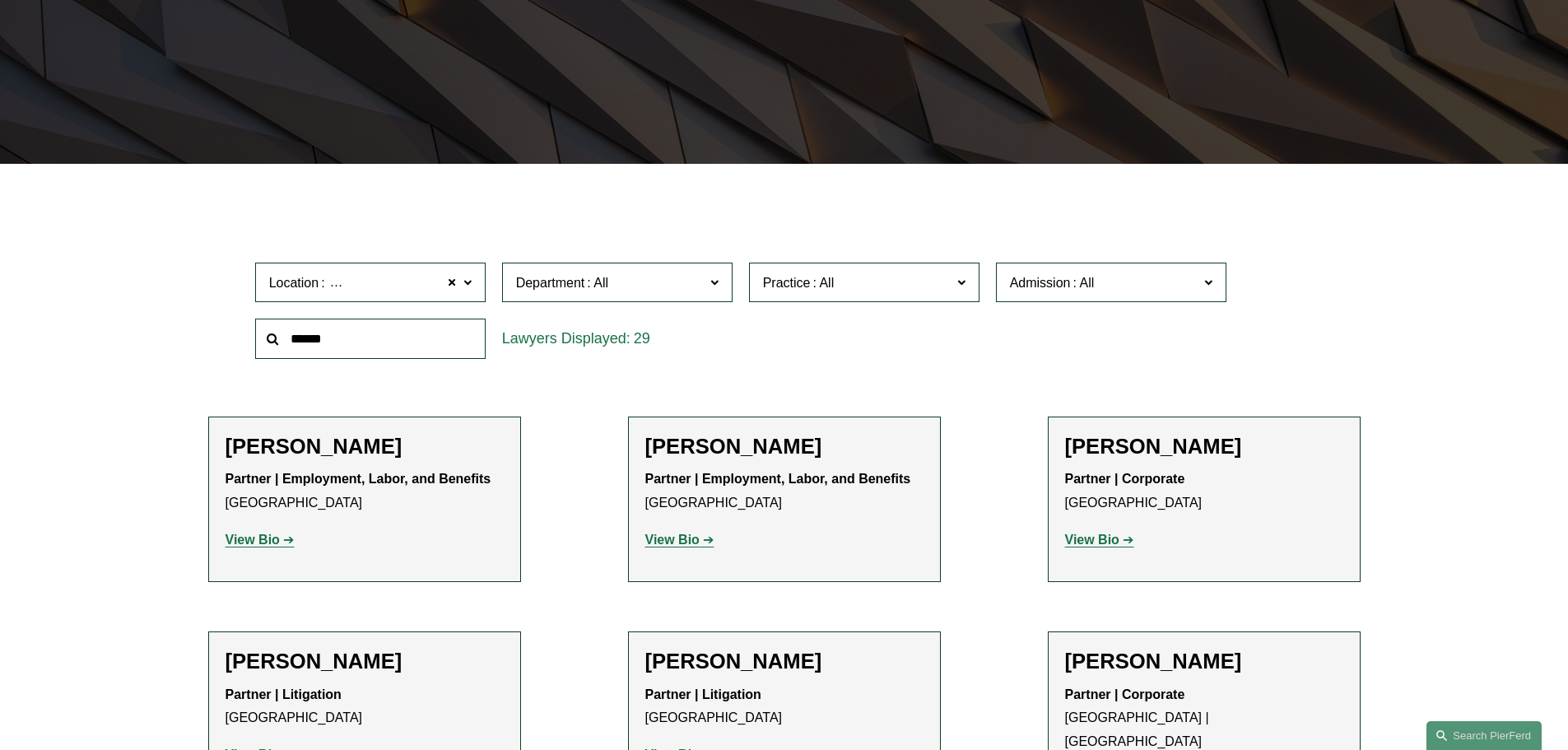
click at [235, 545] on strong "View Bio" at bounding box center [252, 539] width 54 height 14
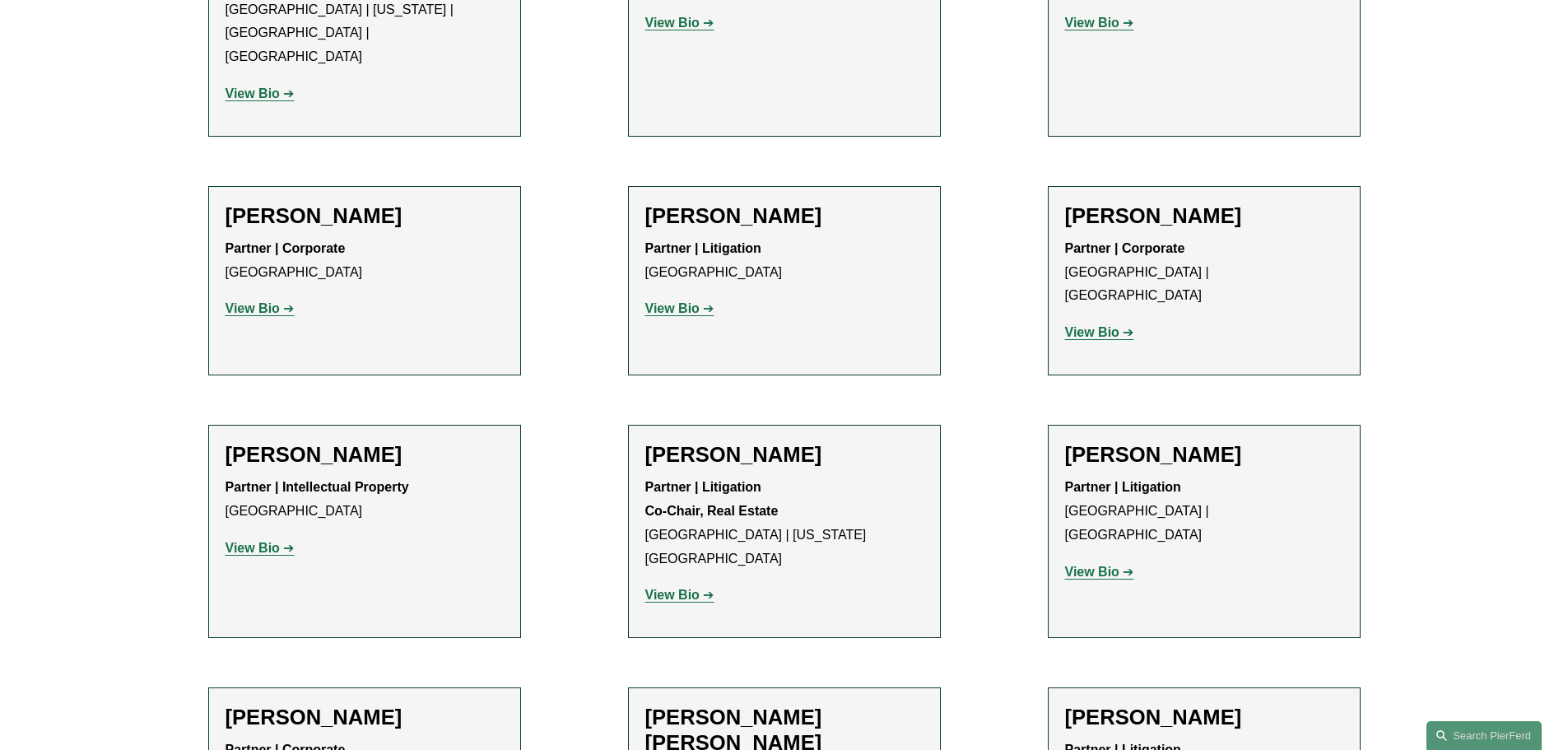
scroll to position [1317, 0]
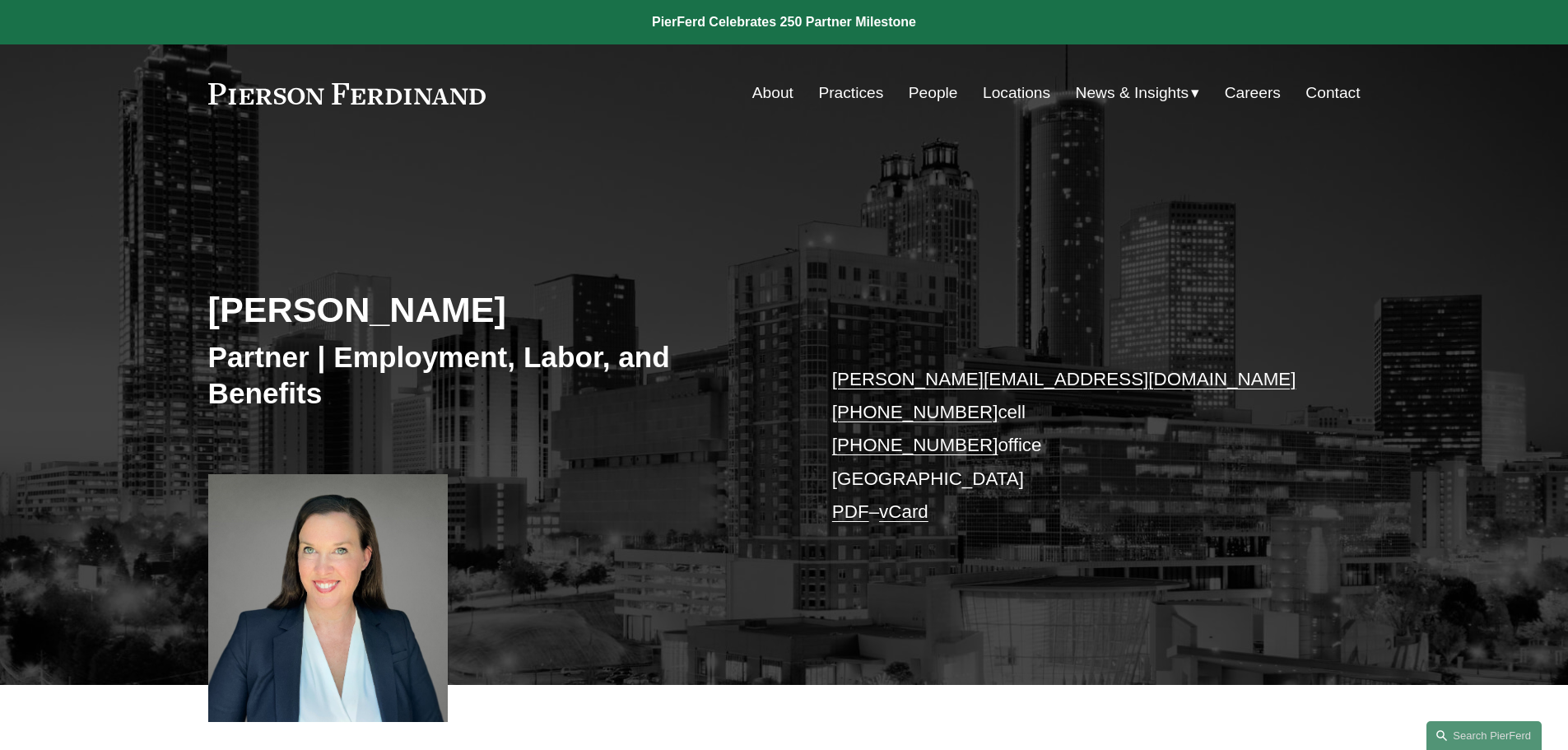
scroll to position [82, 0]
